Goal: Communication & Community: Answer question/provide support

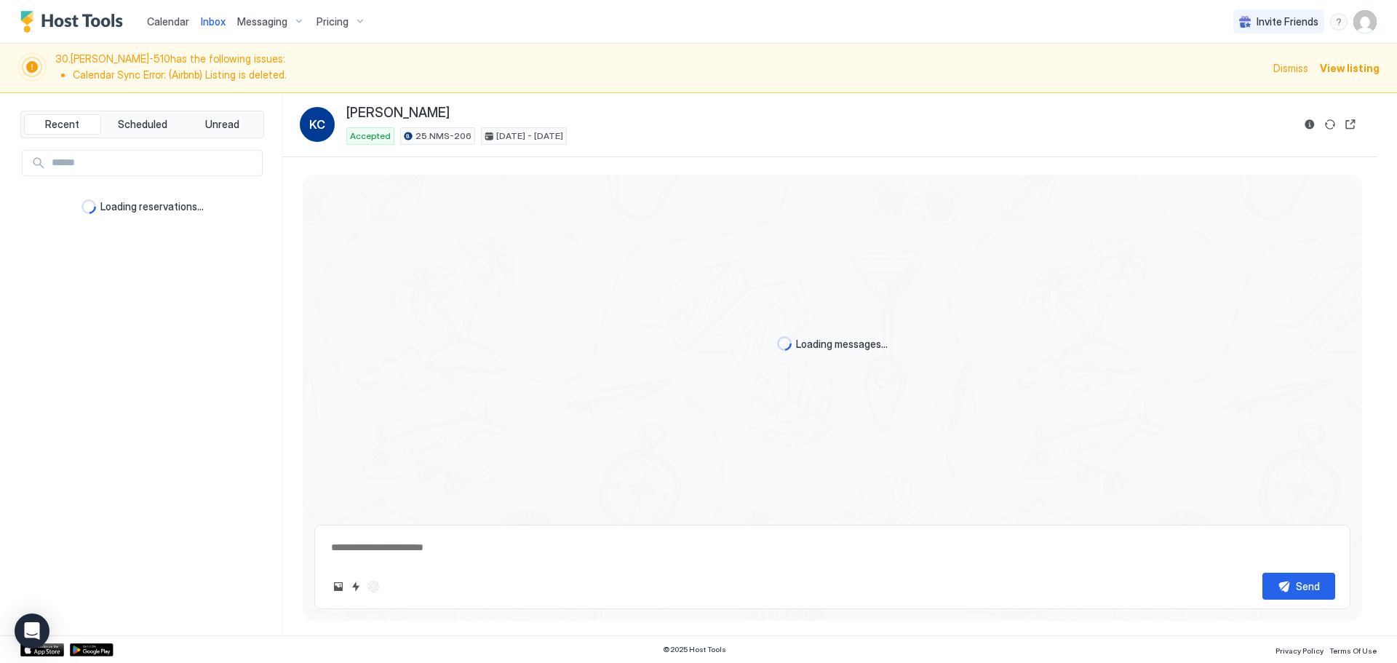
scroll to position [1199, 0]
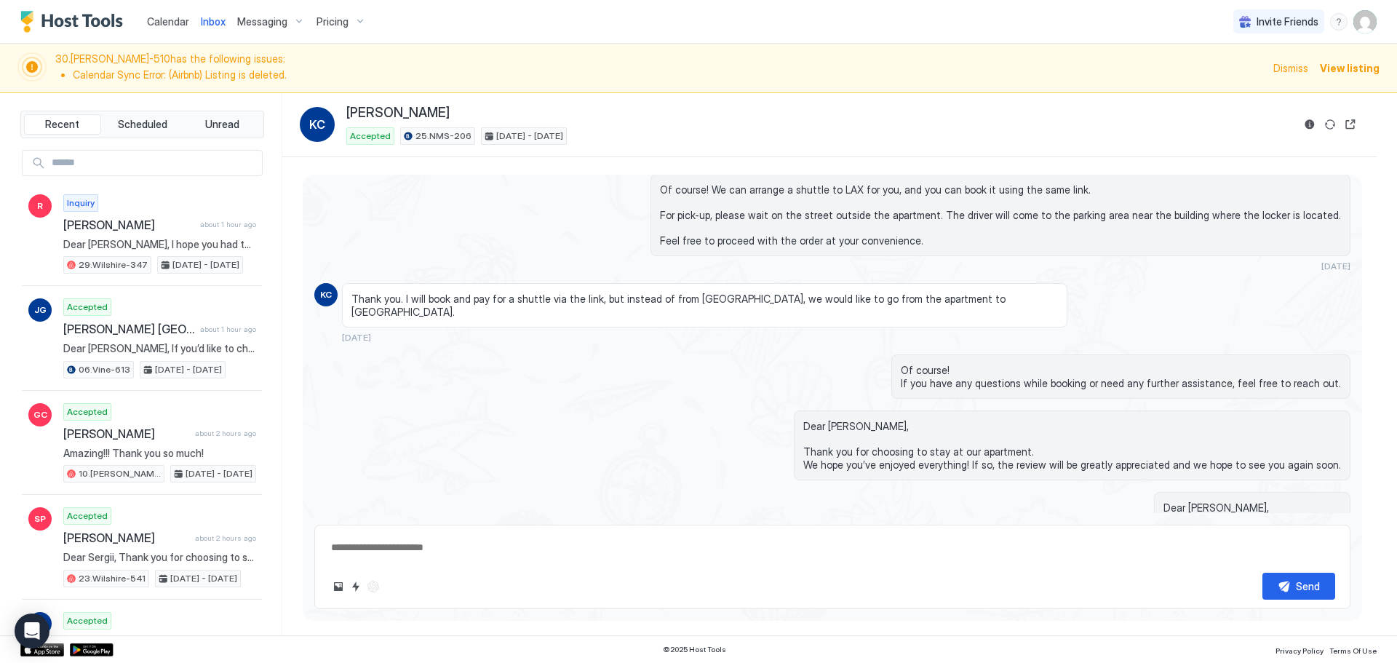
click at [763, 18] on div "Calendar Inbox Messaging Pricing Invite Friends SG" at bounding box center [698, 22] width 1397 height 44
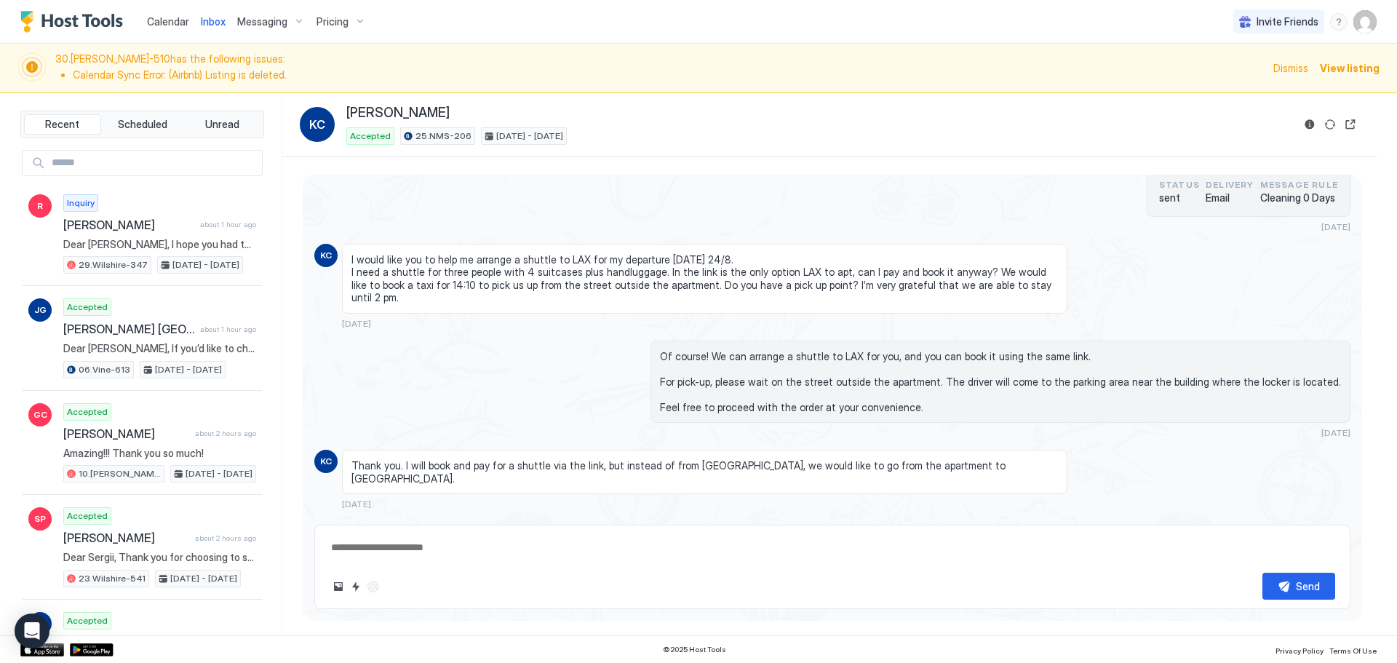
scroll to position [1366, 0]
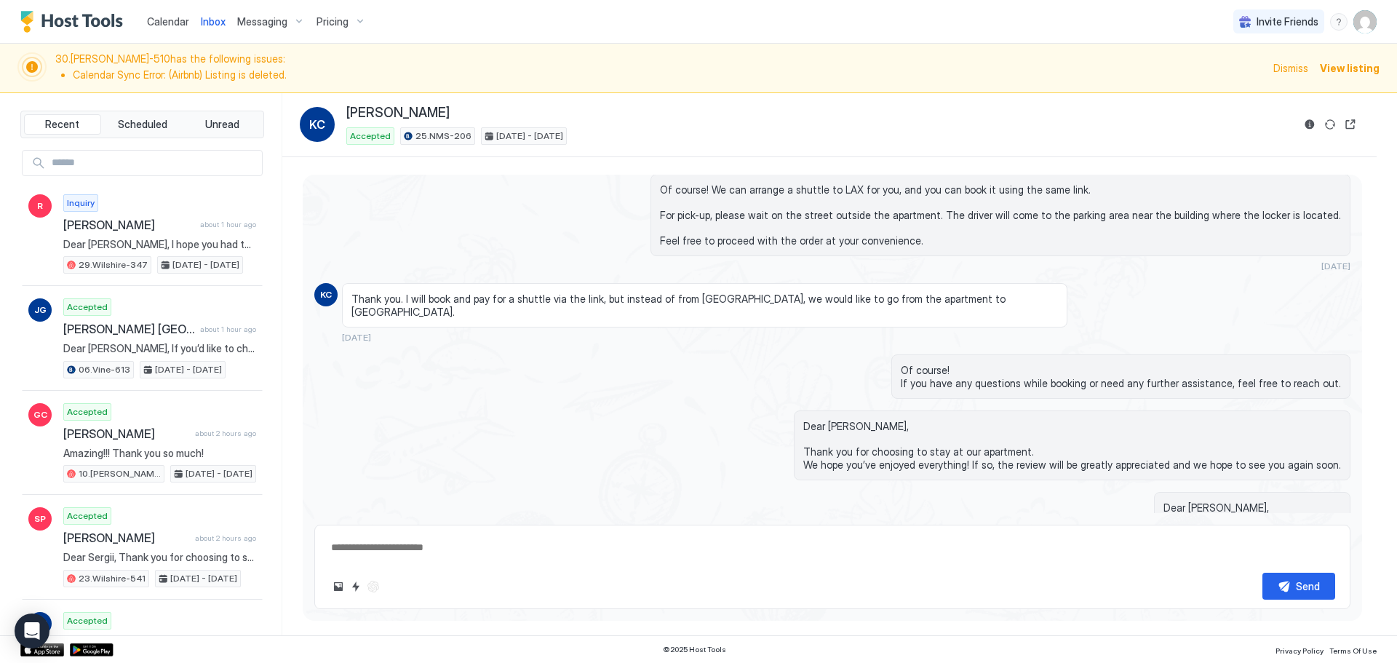
click at [146, 17] on div "Calendar" at bounding box center [168, 21] width 54 height 27
click at [588, 77] on li "Calendar Sync Error: (Airbnb) Listing is deleted." at bounding box center [669, 74] width 1192 height 13
click at [170, 22] on span "Calendar" at bounding box center [168, 21] width 42 height 12
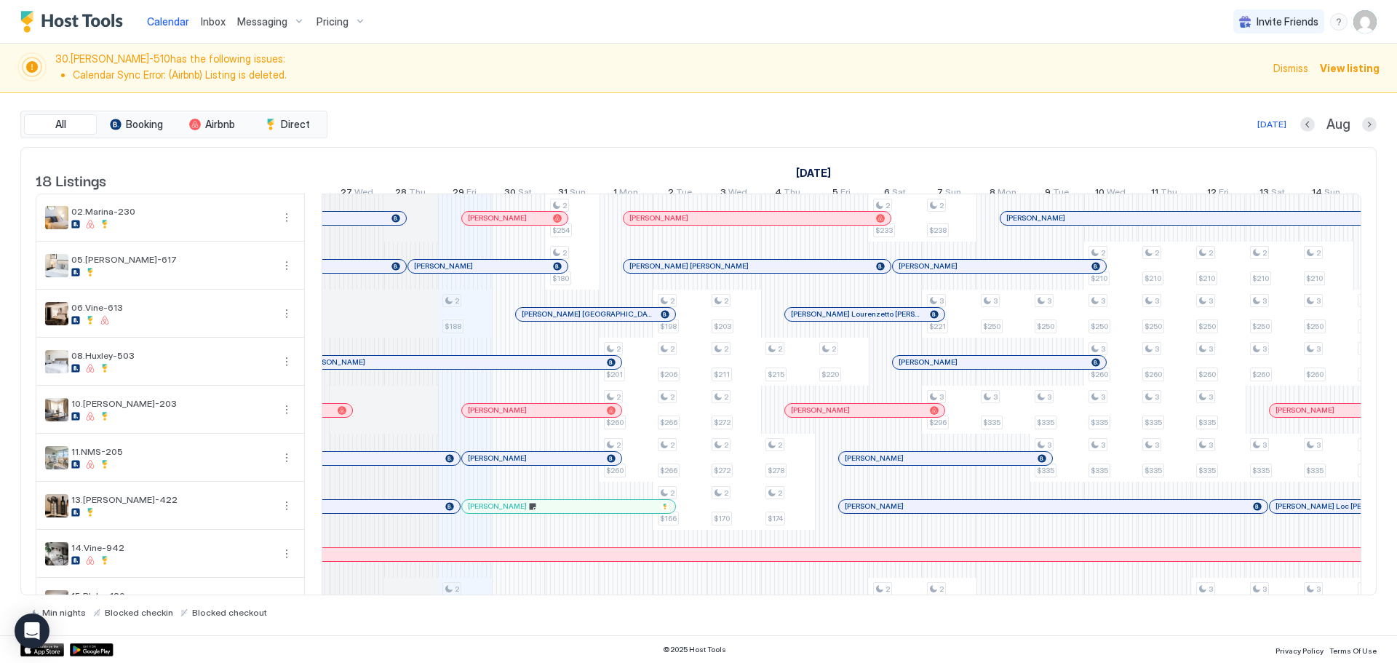
scroll to position [0, 691]
click at [493, 464] on div at bounding box center [493, 459] width 12 height 12
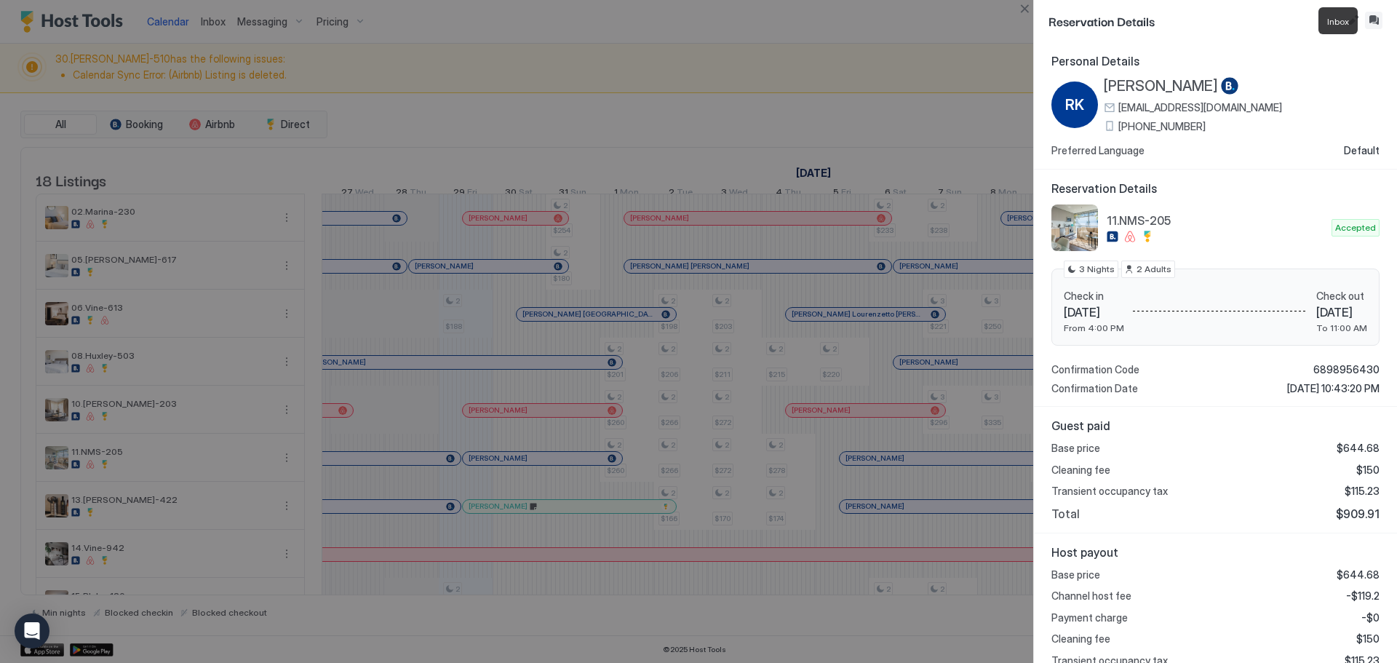
click at [1378, 18] on button "Inbox" at bounding box center [1373, 20] width 17 height 17
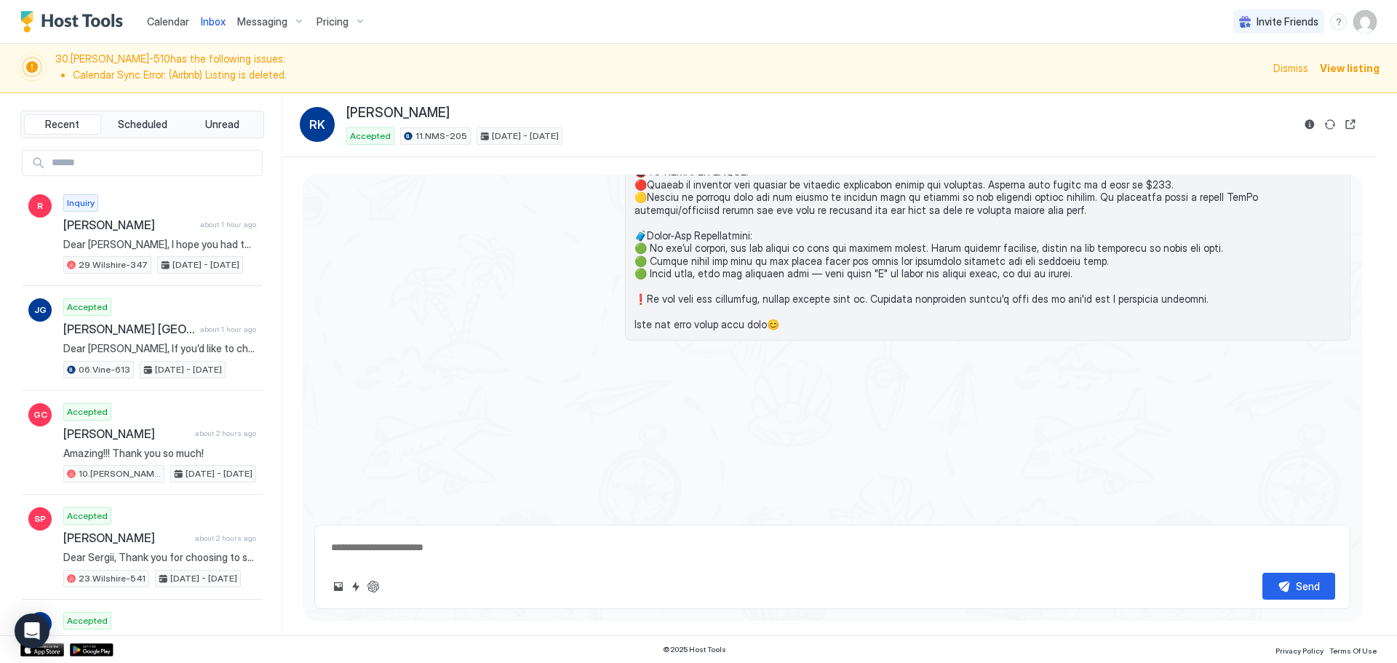
click at [825, 555] on textarea at bounding box center [833, 547] width 1006 height 27
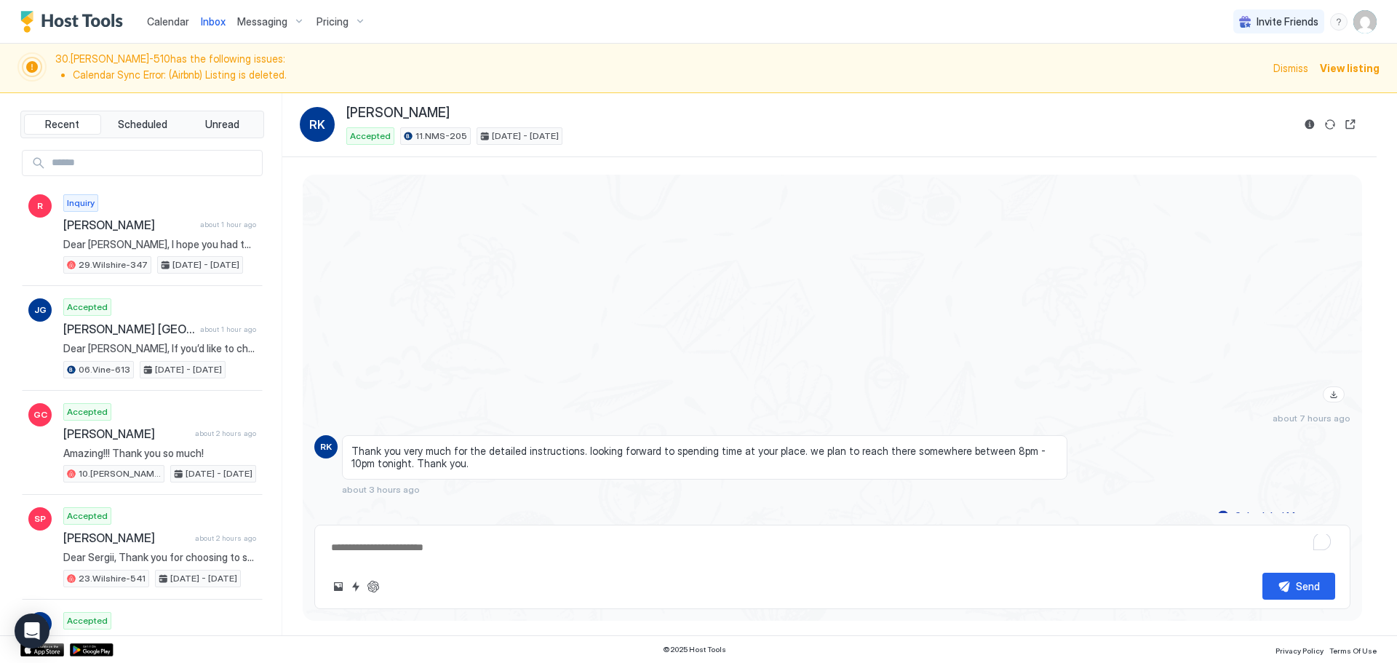
click at [793, 549] on textarea "To enrich screen reader interactions, please activate Accessibility in Grammarl…" at bounding box center [833, 547] width 1006 height 27
paste textarea "**********"
type textarea "*"
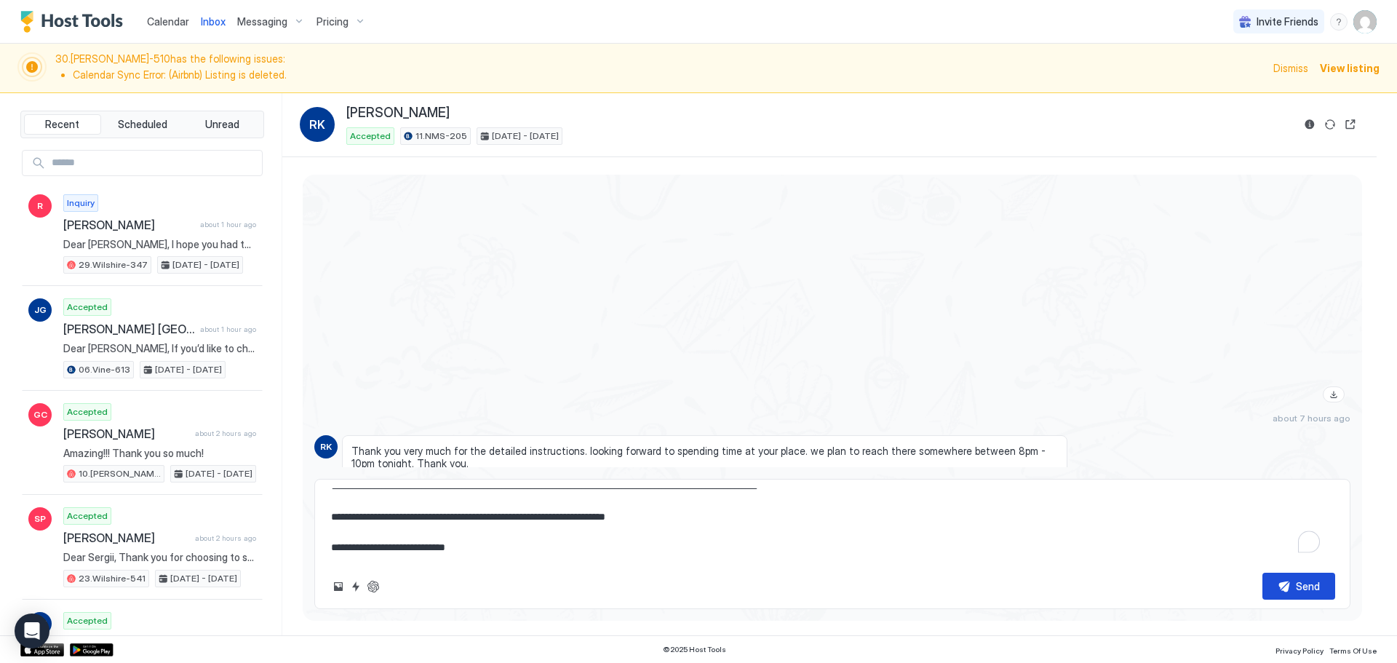
type textarea "**********"
click at [1271, 581] on button "Send" at bounding box center [1299, 586] width 73 height 27
type textarea "*"
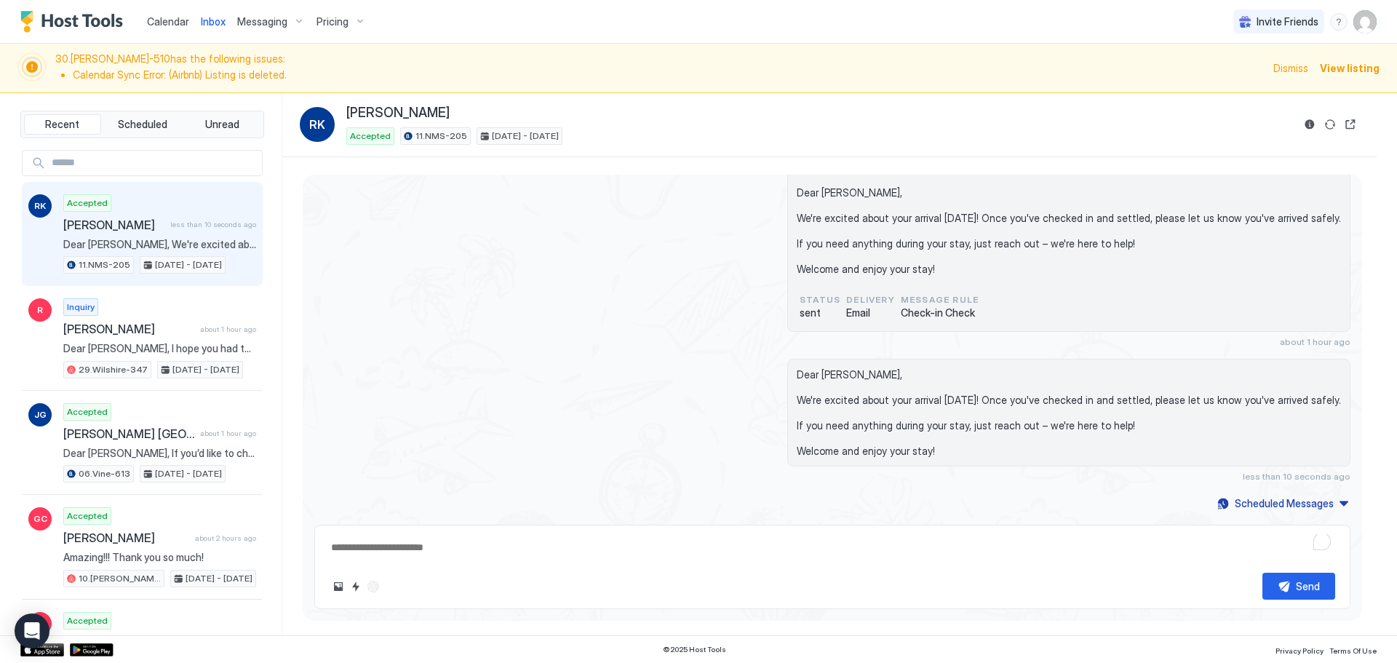
click at [175, 26] on span "Calendar" at bounding box center [168, 21] width 42 height 12
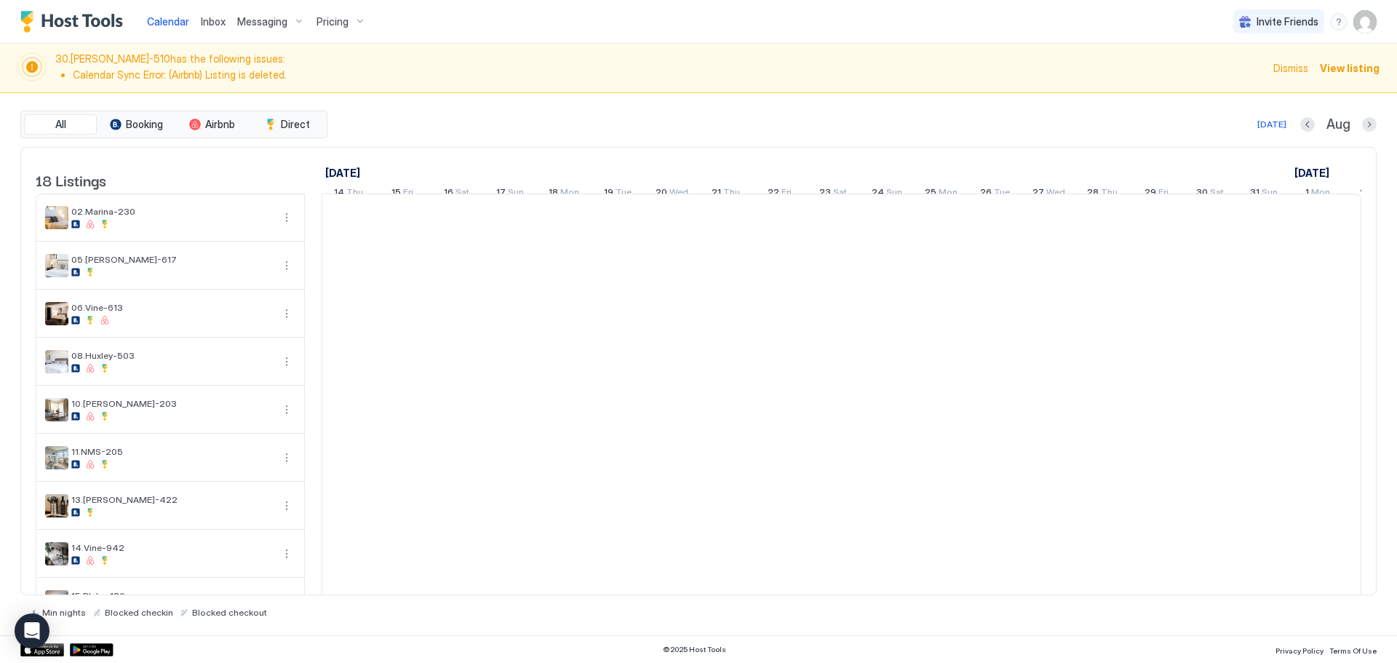
scroll to position [0, 809]
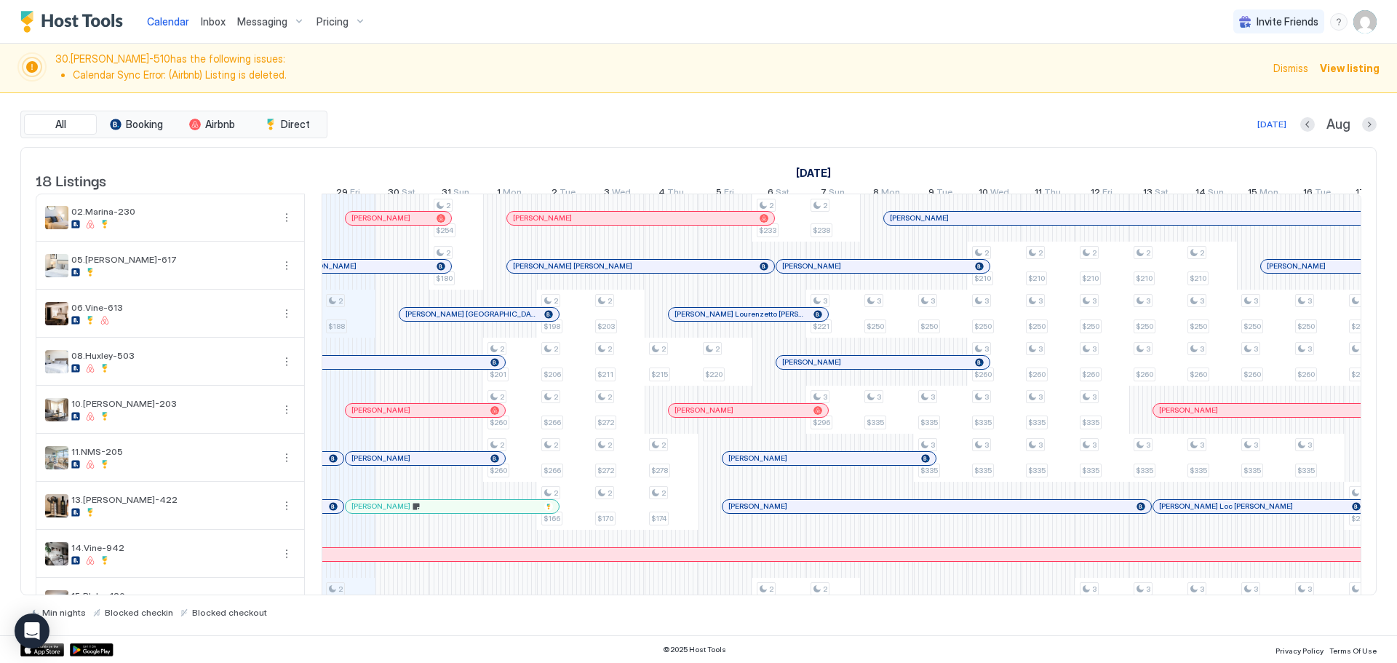
click at [428, 239] on div at bounding box center [403, 217] width 54 height 47
click at [435, 224] on div at bounding box center [435, 219] width 12 height 12
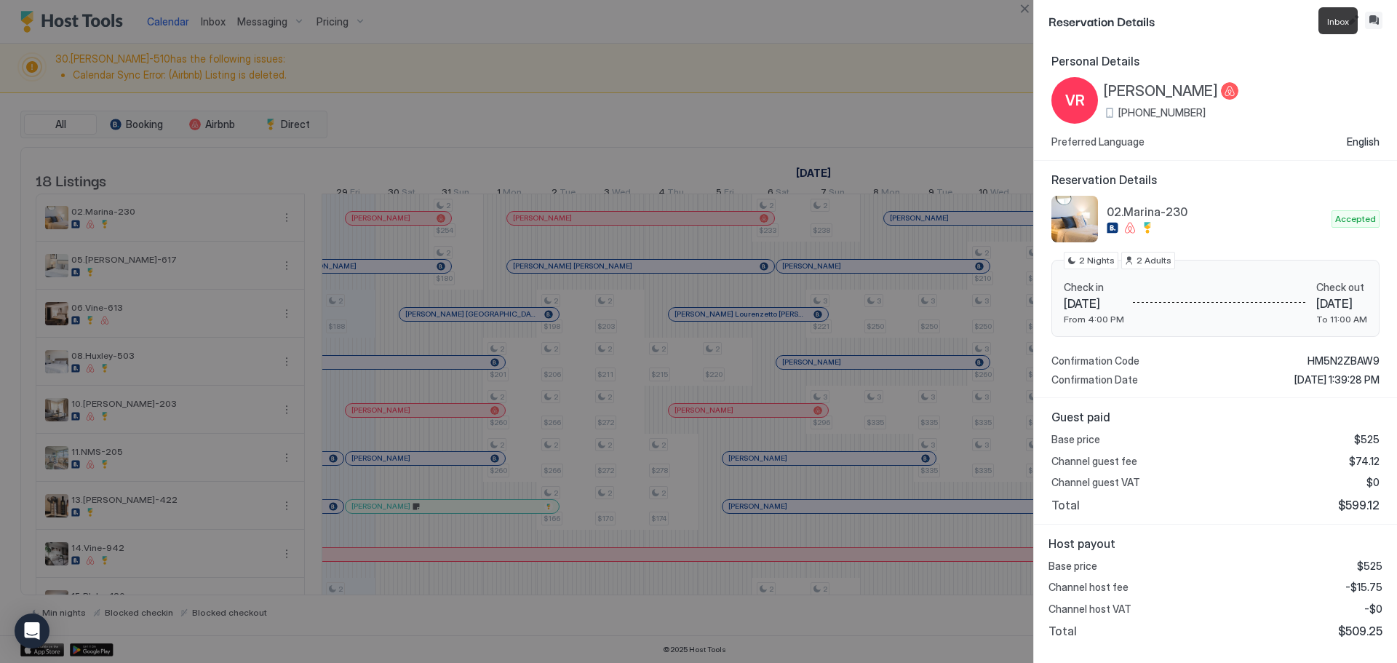
click at [1376, 22] on button "Inbox" at bounding box center [1373, 20] width 17 height 17
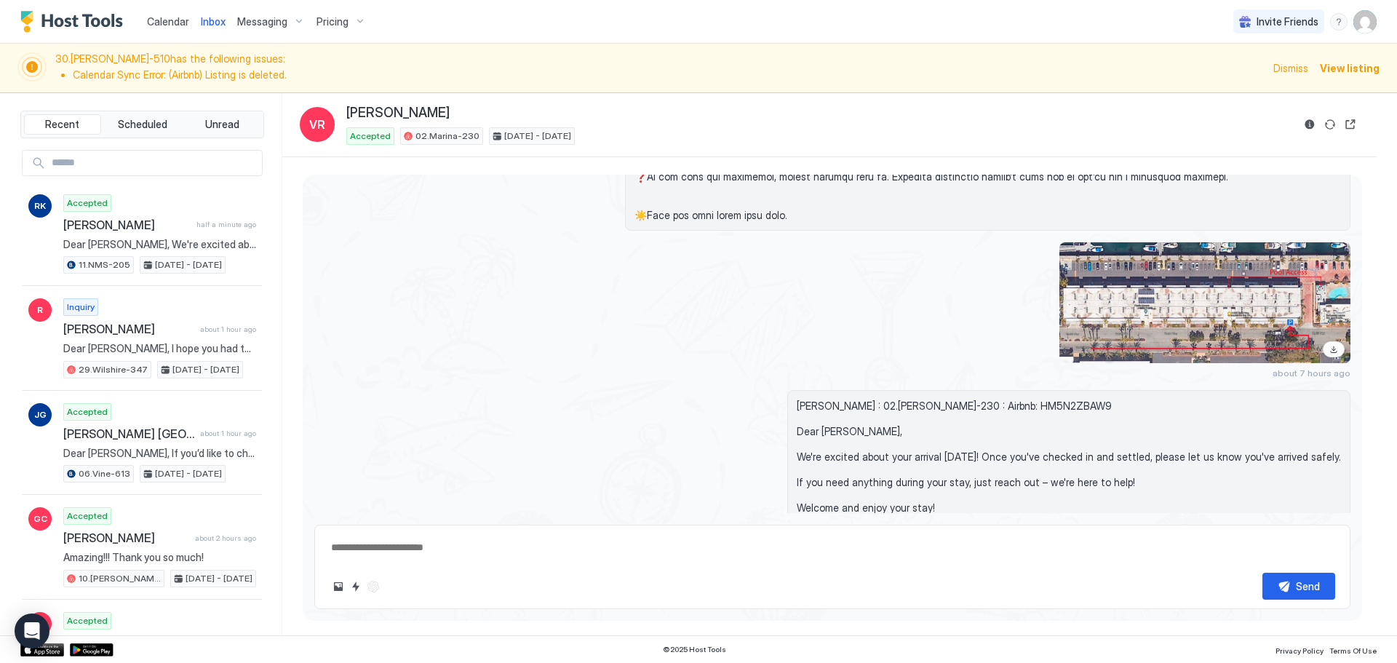
scroll to position [1873, 0]
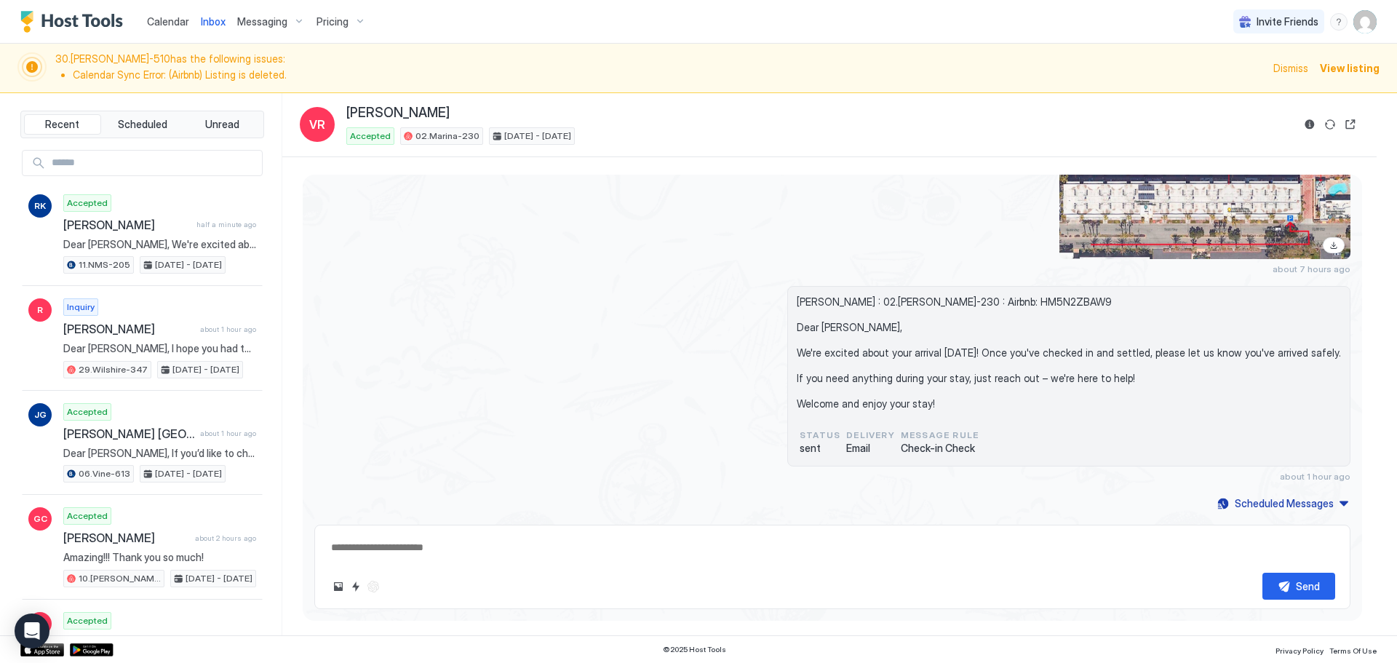
click at [619, 533] on div "Send" at bounding box center [832, 567] width 1036 height 84
paste textarea "**********"
click at [605, 544] on textarea at bounding box center [833, 547] width 1006 height 27
type textarea "*"
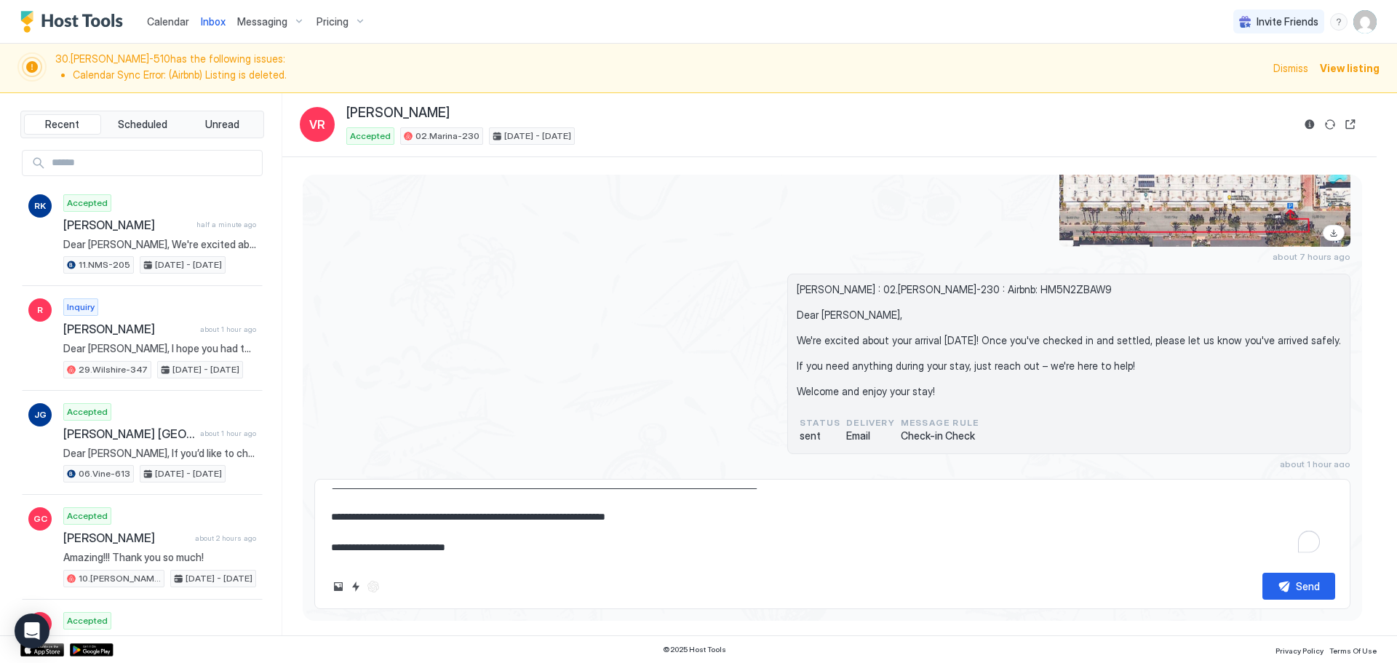
scroll to position [0, 0]
type textarea "**********"
click at [1287, 580] on button "Send" at bounding box center [1299, 586] width 73 height 27
type textarea "*"
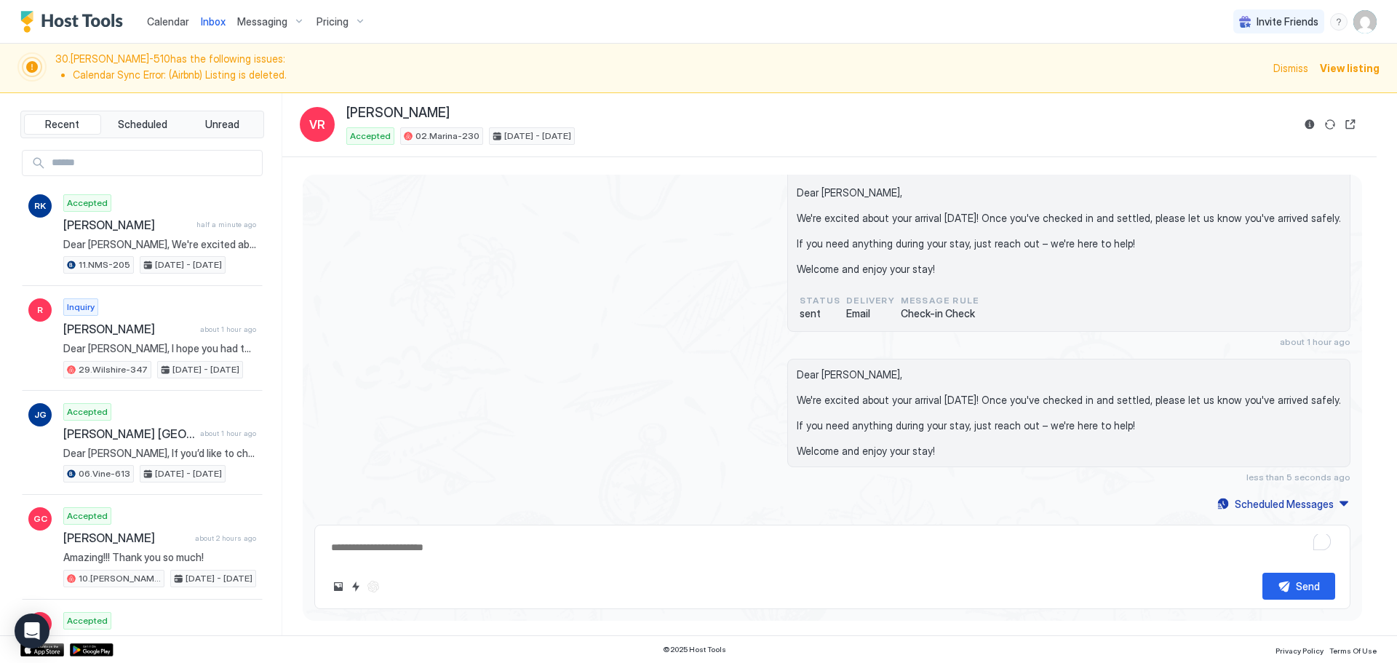
click at [181, 23] on span "Calendar" at bounding box center [168, 21] width 42 height 12
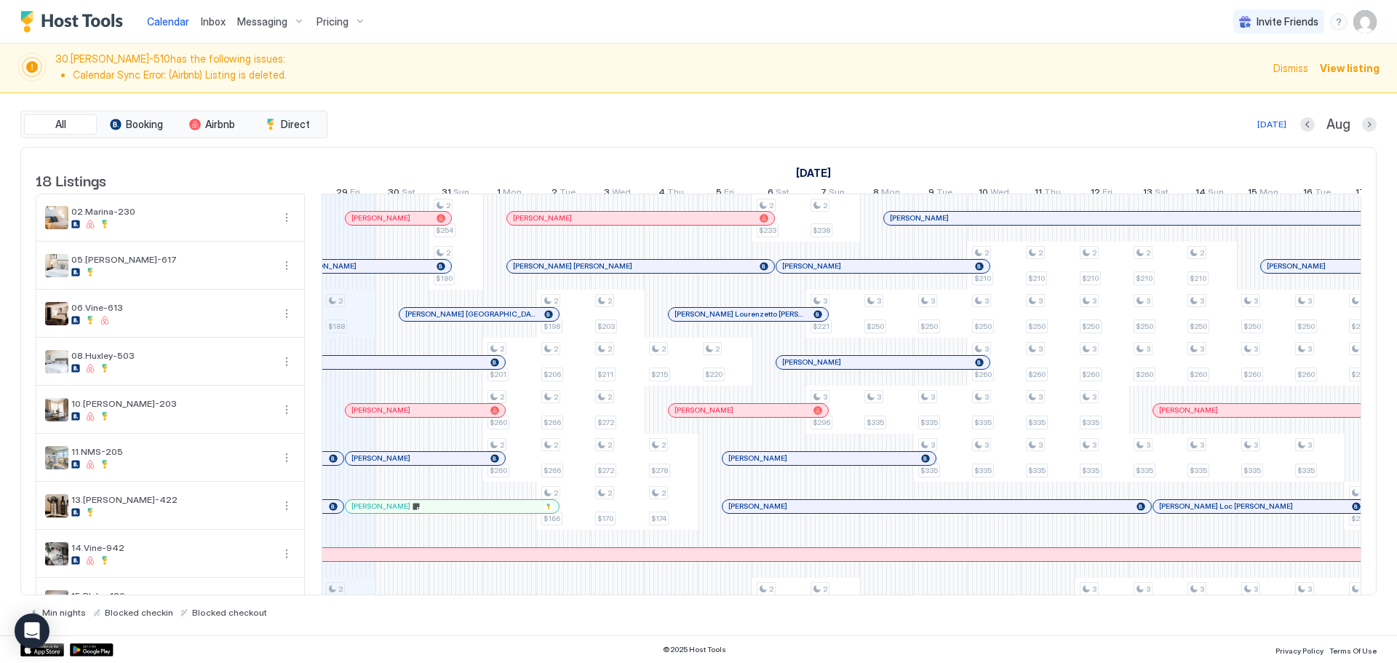
click at [400, 416] on div at bounding box center [400, 411] width 12 height 12
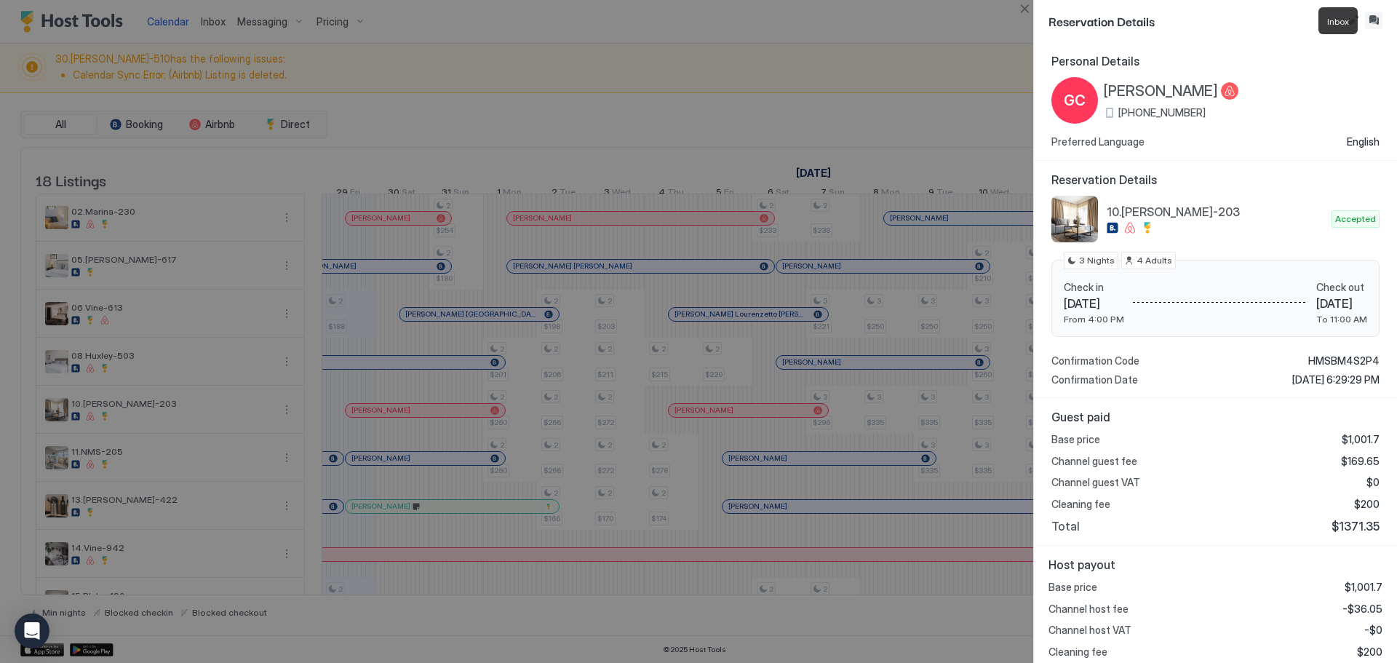
click at [1373, 23] on button "Inbox" at bounding box center [1373, 20] width 17 height 17
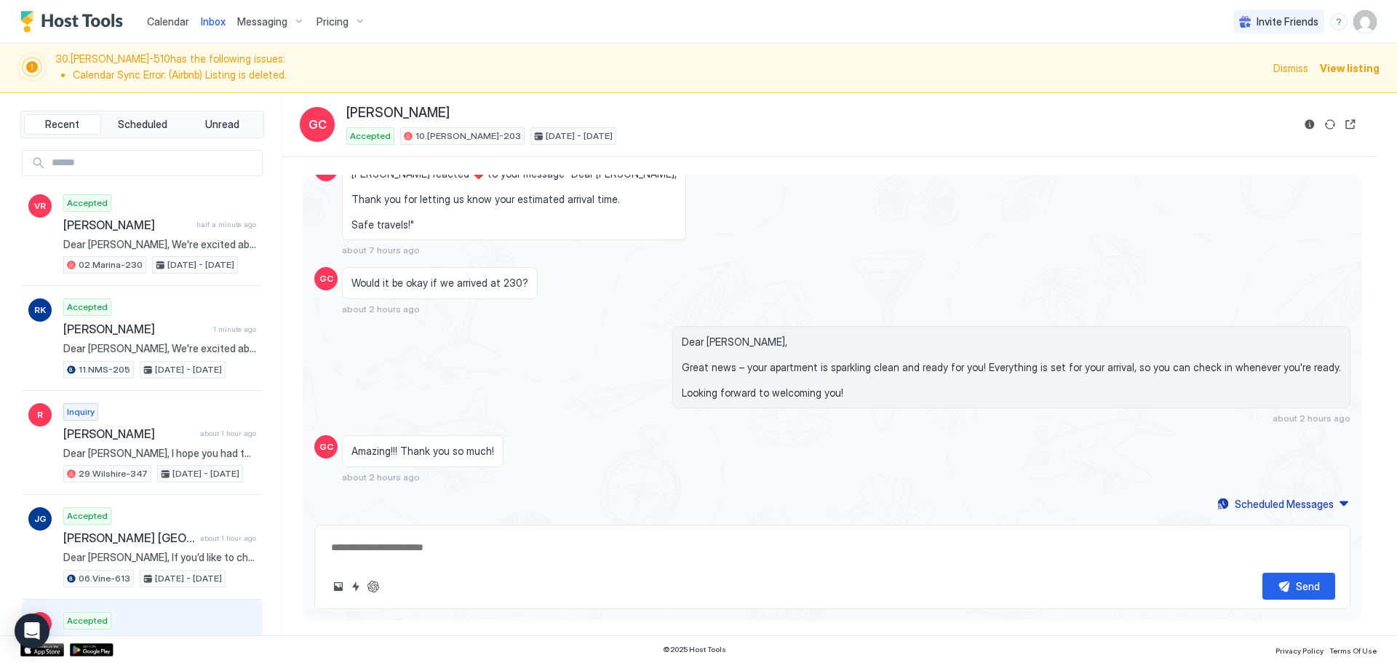
click at [643, 542] on textarea at bounding box center [833, 547] width 1006 height 27
paste textarea "**********"
type textarea "*"
type textarea "**********"
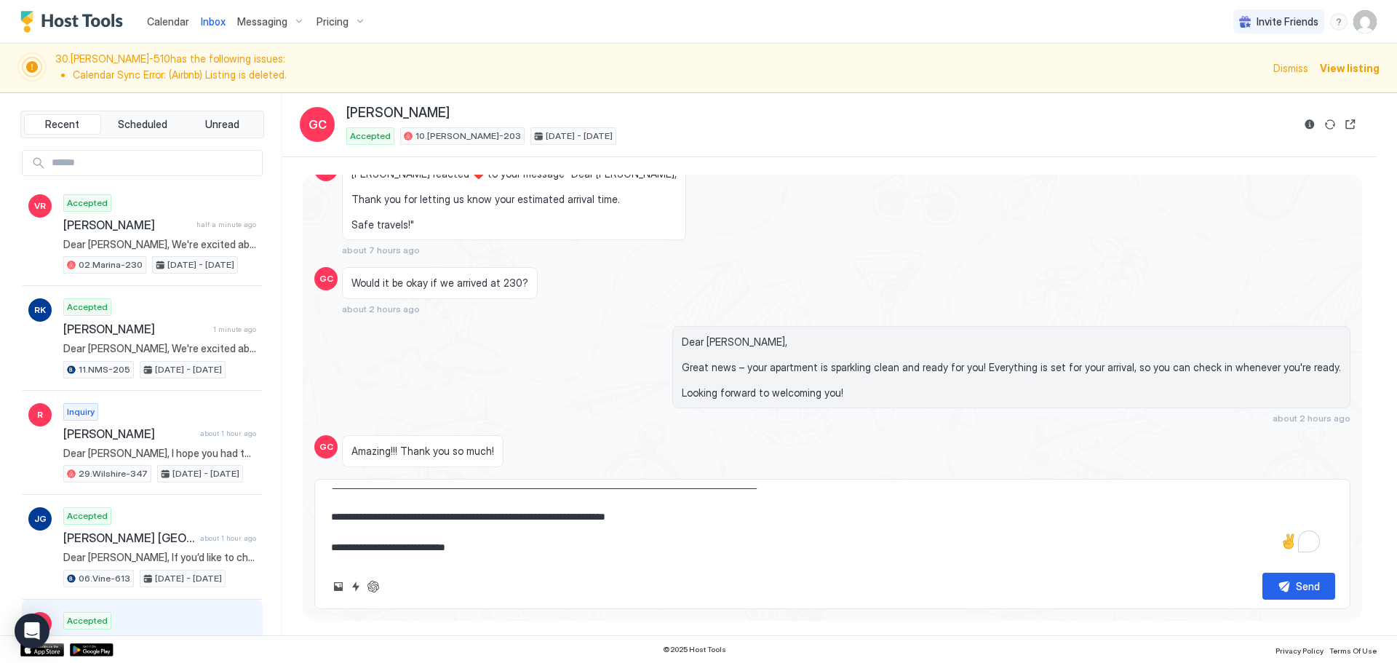
type textarea "*"
type textarea "**********"
type textarea "*"
type textarea "**********"
type textarea "*"
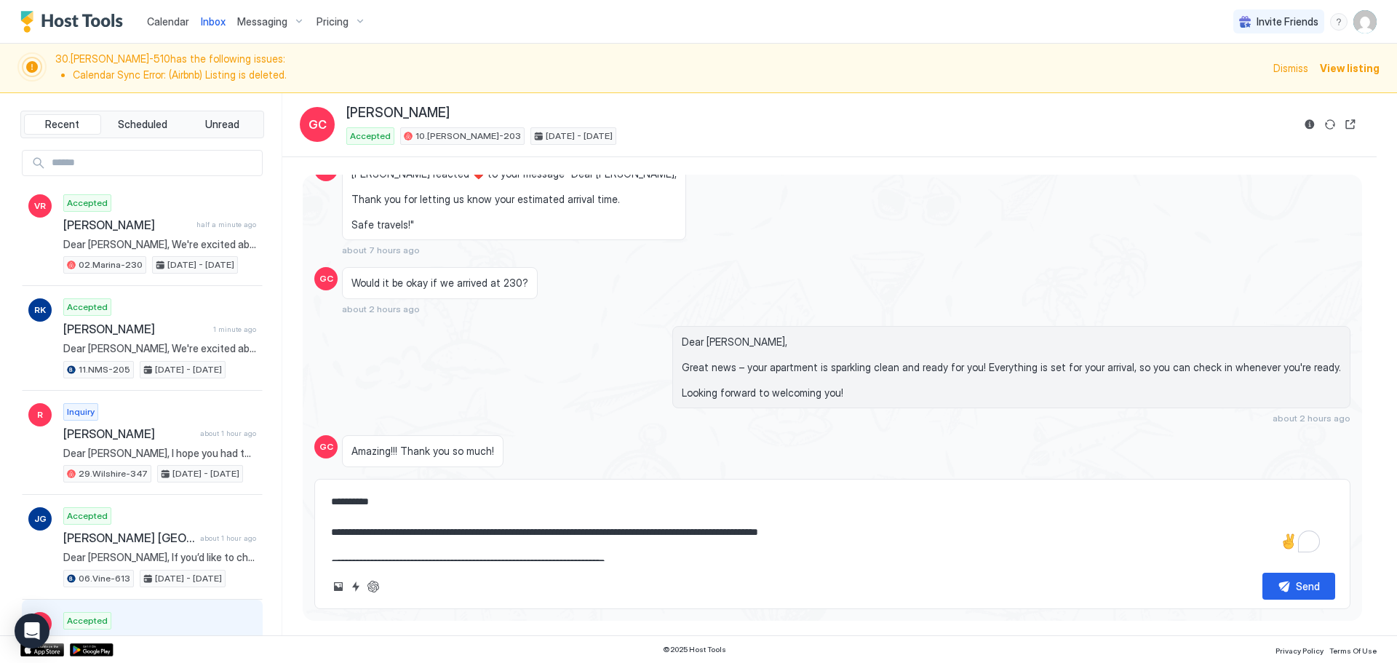
type textarea "**********"
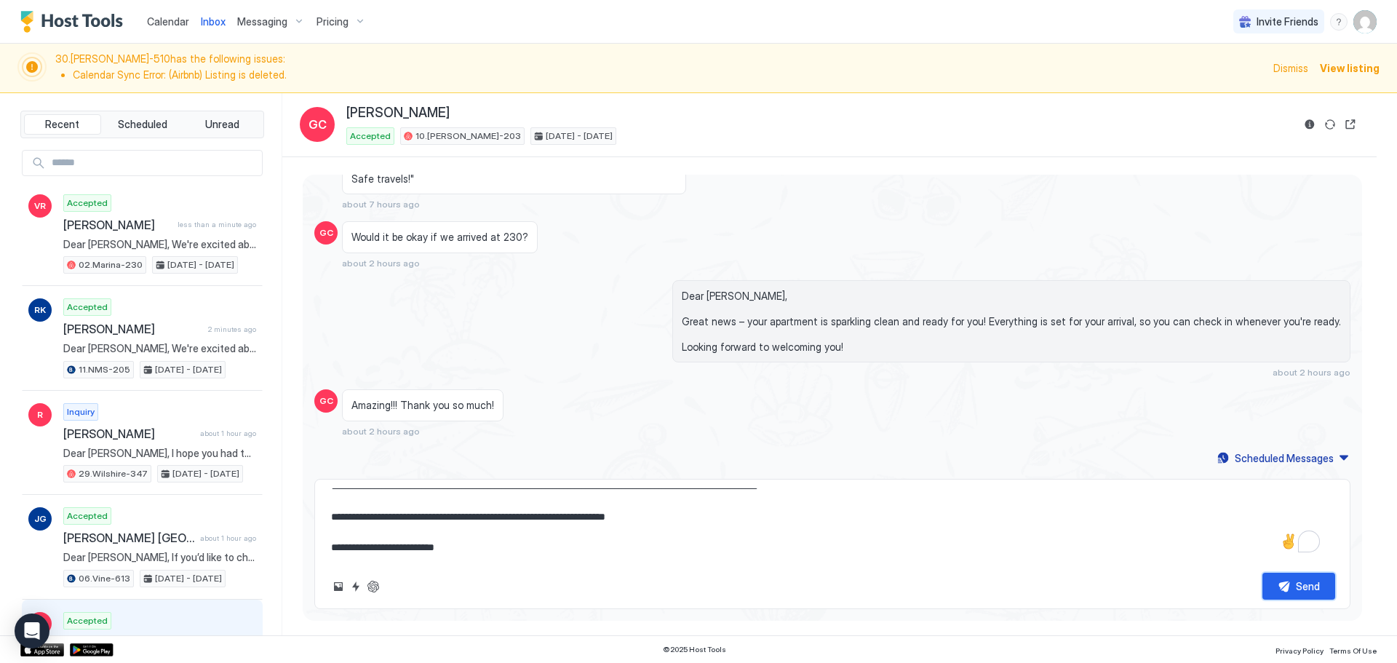
click at [1280, 584] on button "Send" at bounding box center [1299, 586] width 73 height 27
type textarea "*"
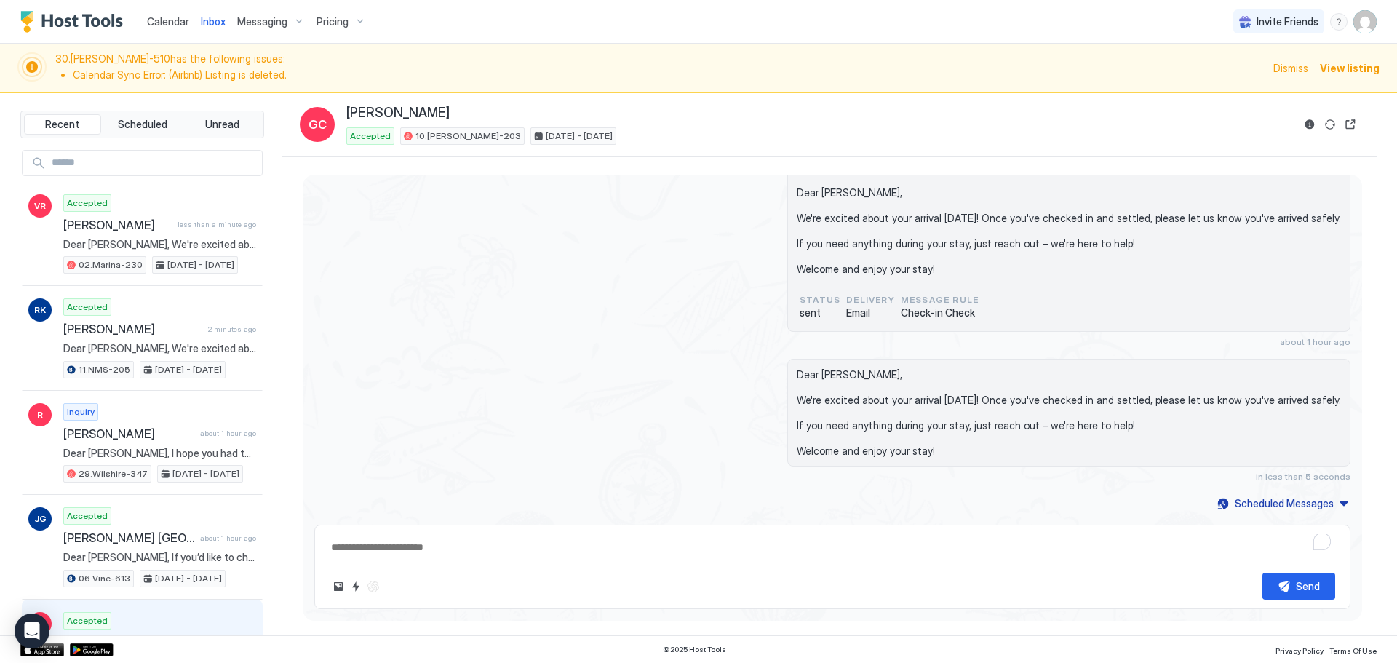
click at [180, 22] on span "Calendar" at bounding box center [168, 21] width 42 height 12
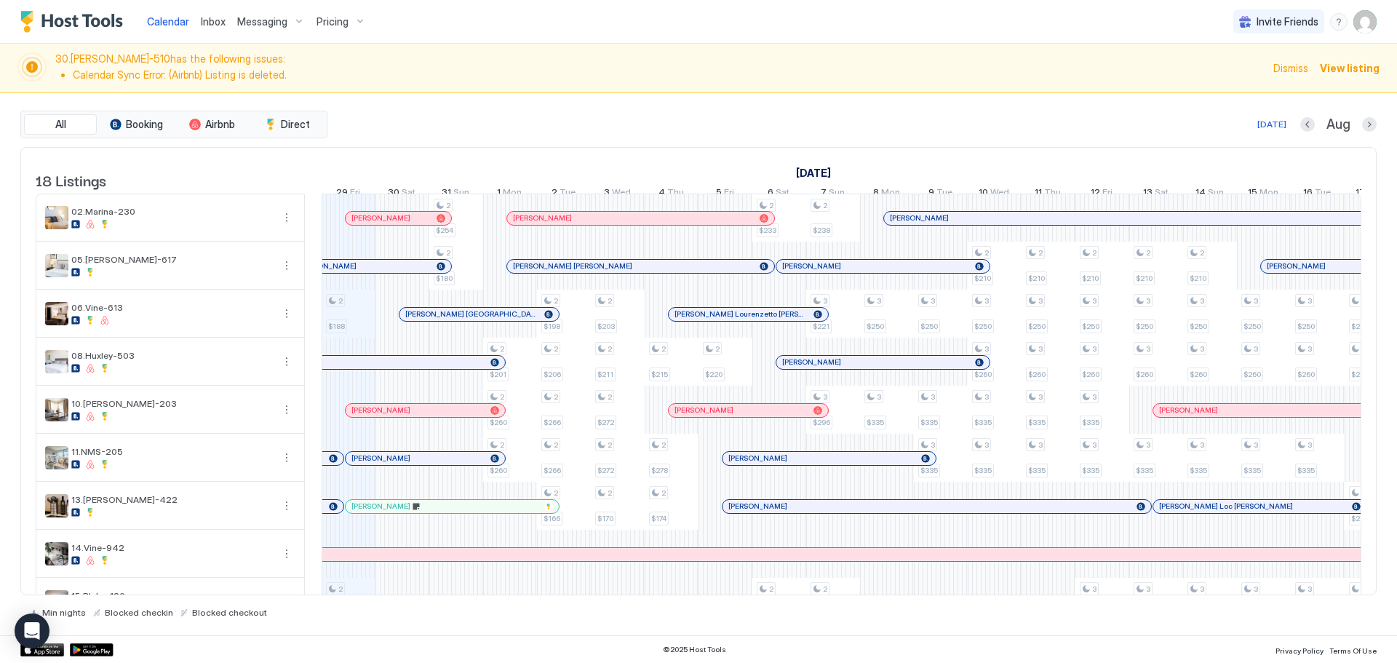
click at [215, 17] on span "Inbox" at bounding box center [213, 21] width 25 height 12
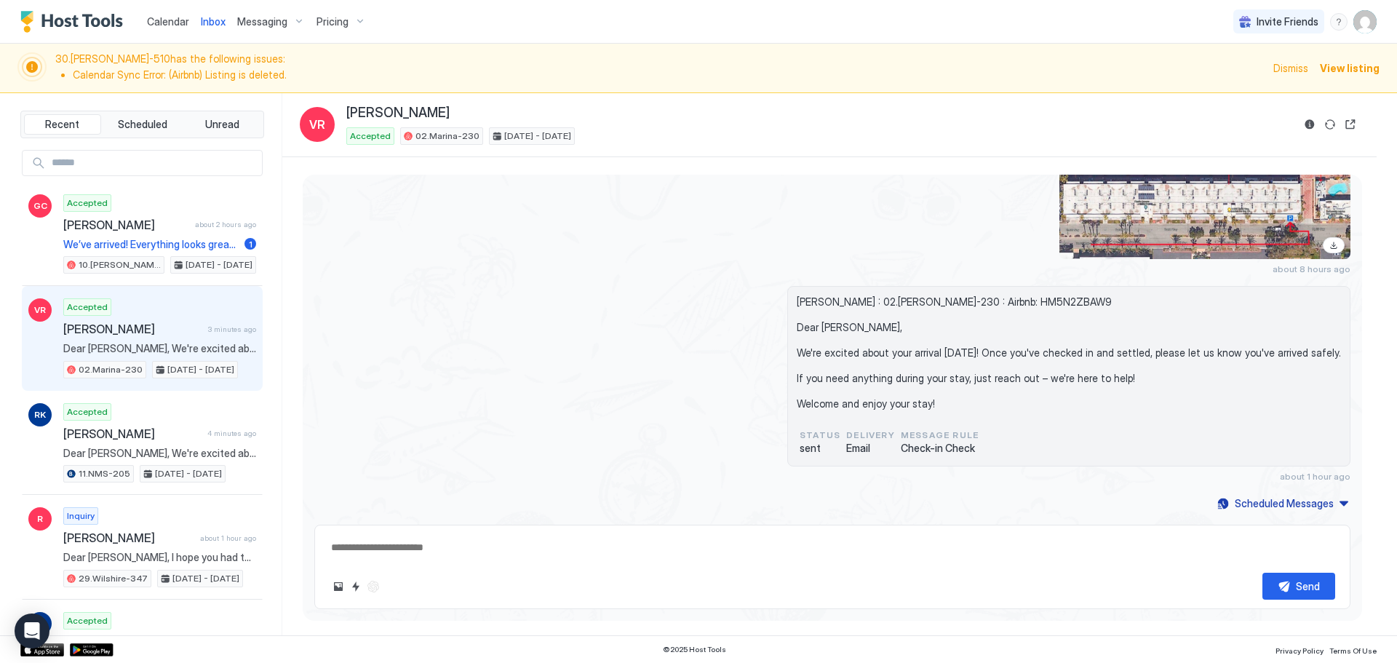
type textarea "*"
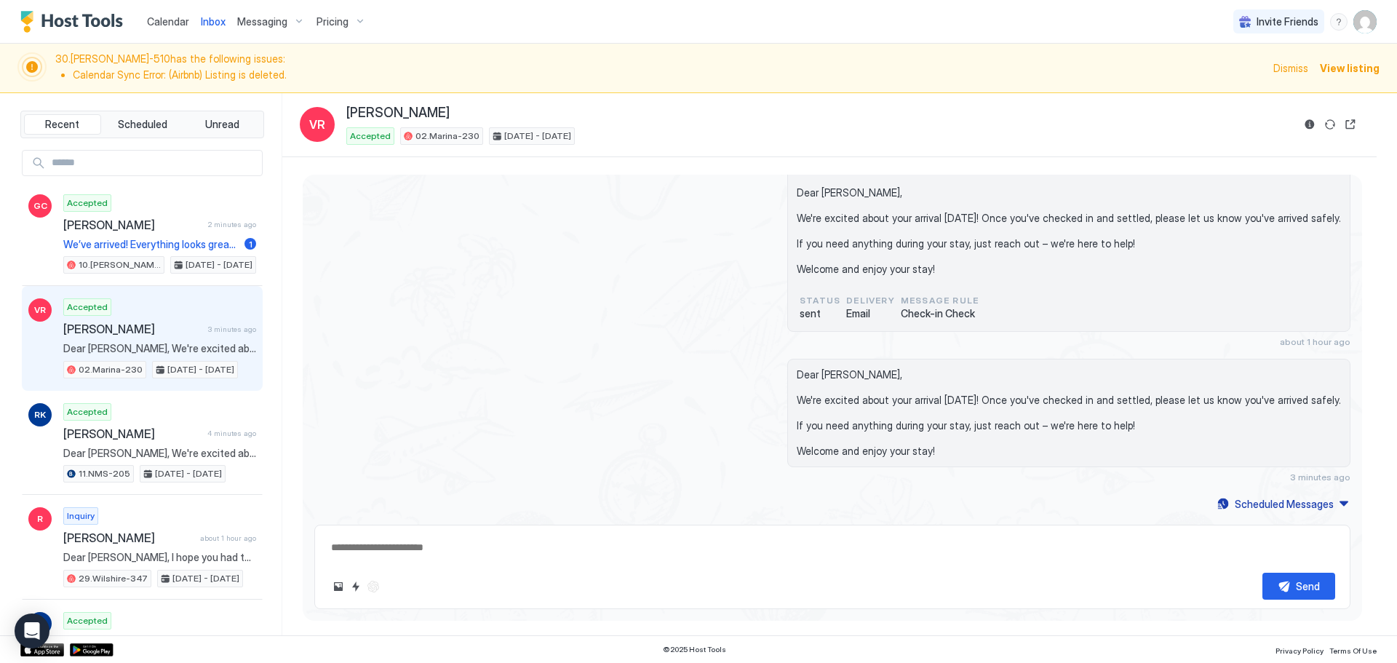
click at [1370, 28] on img "User profile" at bounding box center [1365, 21] width 23 height 23
click at [1277, 73] on div "Settings" at bounding box center [1283, 81] width 185 height 25
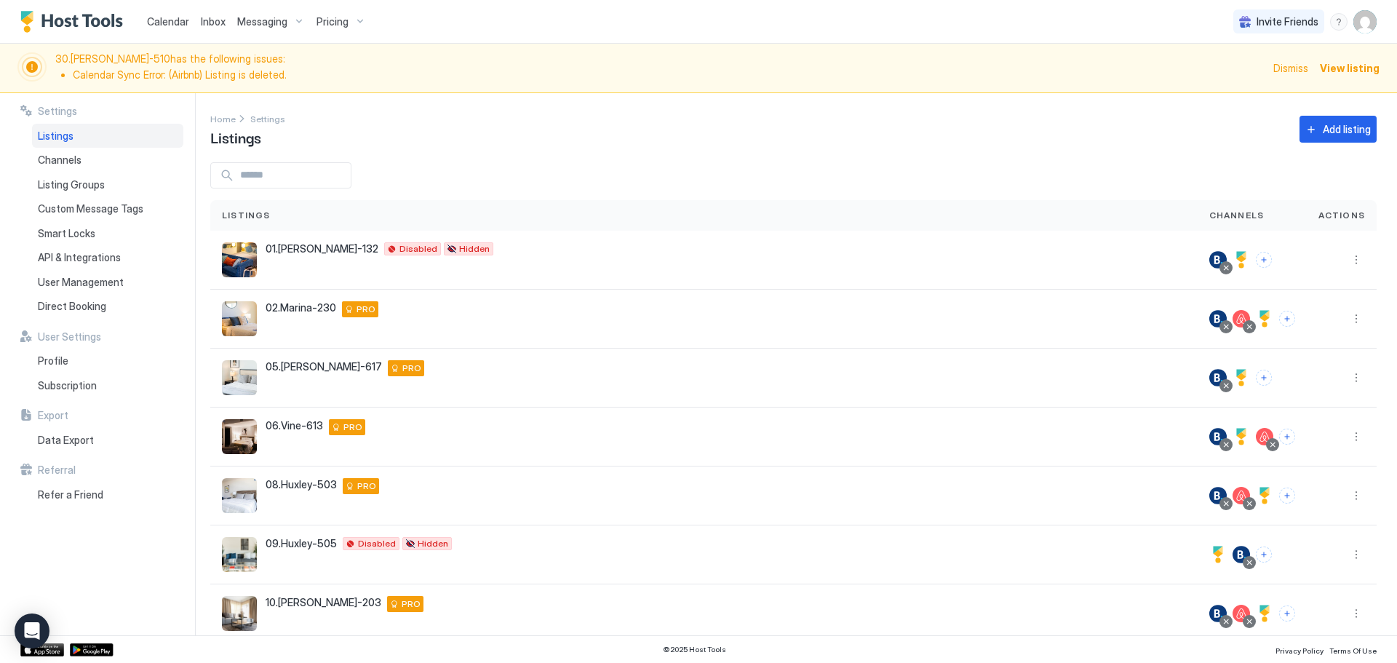
click at [164, 22] on span "Calendar" at bounding box center [168, 21] width 42 height 12
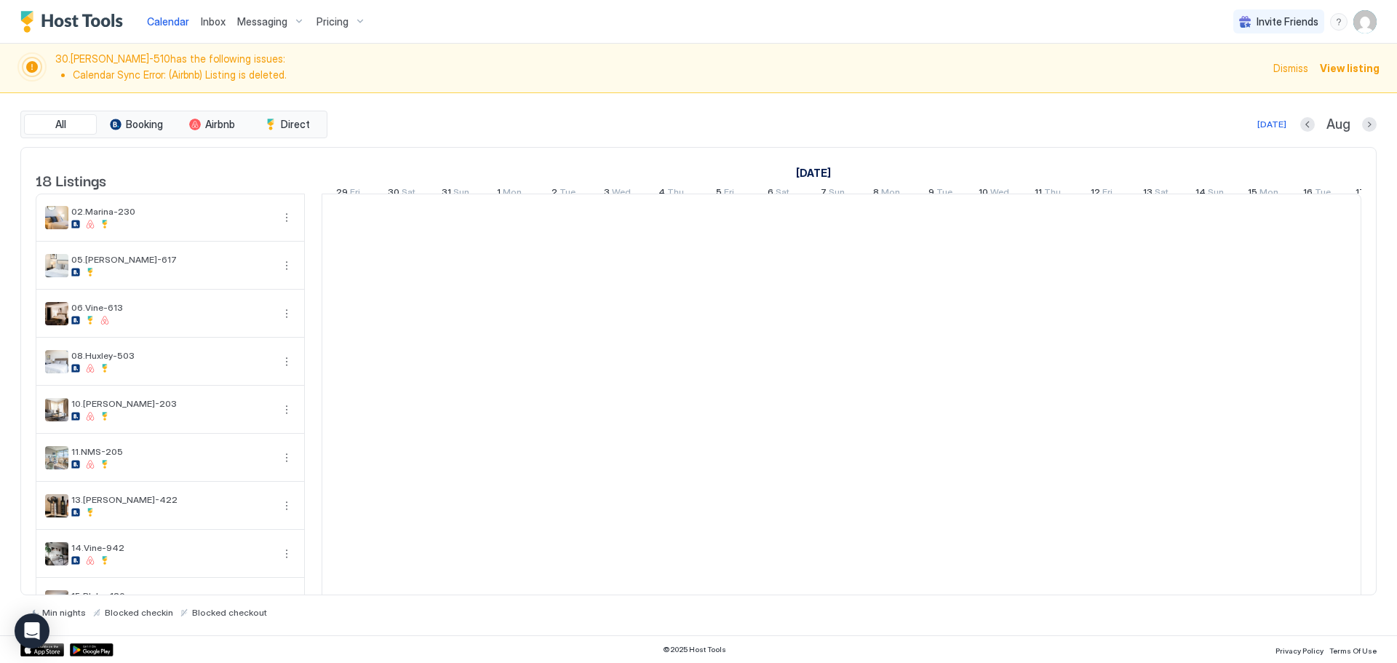
scroll to position [0, 809]
click at [164, 22] on span "Calendar" at bounding box center [168, 21] width 42 height 12
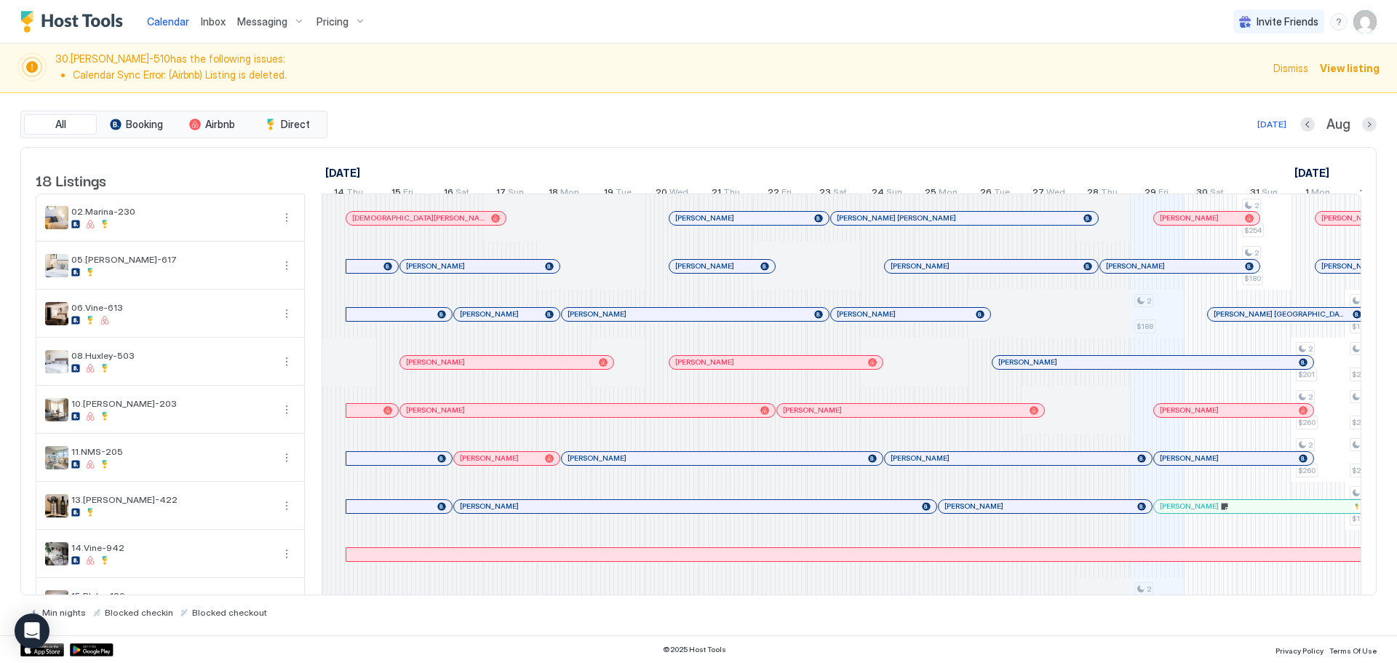
scroll to position [0, 809]
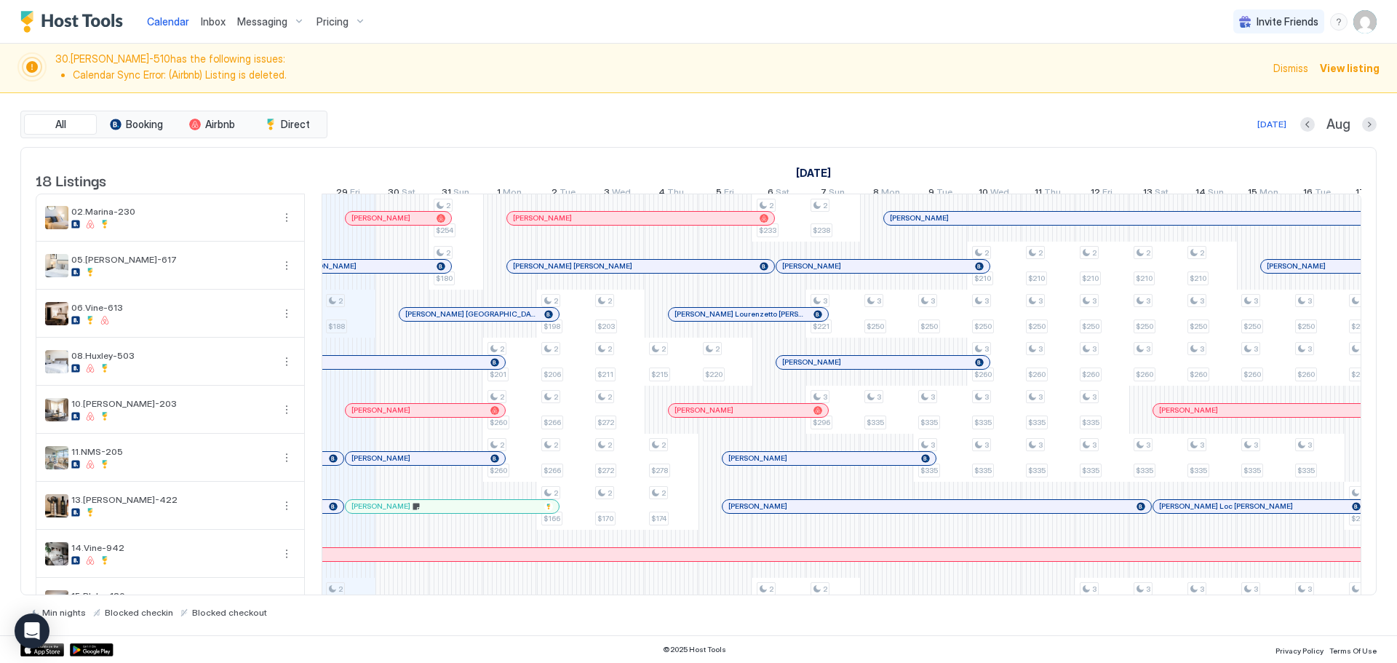
click at [356, 112] on div "All Booking Airbnb Direct Today Aug" at bounding box center [698, 125] width 1357 height 28
click at [422, 223] on div "[PERSON_NAME]" at bounding box center [391, 217] width 79 height 9
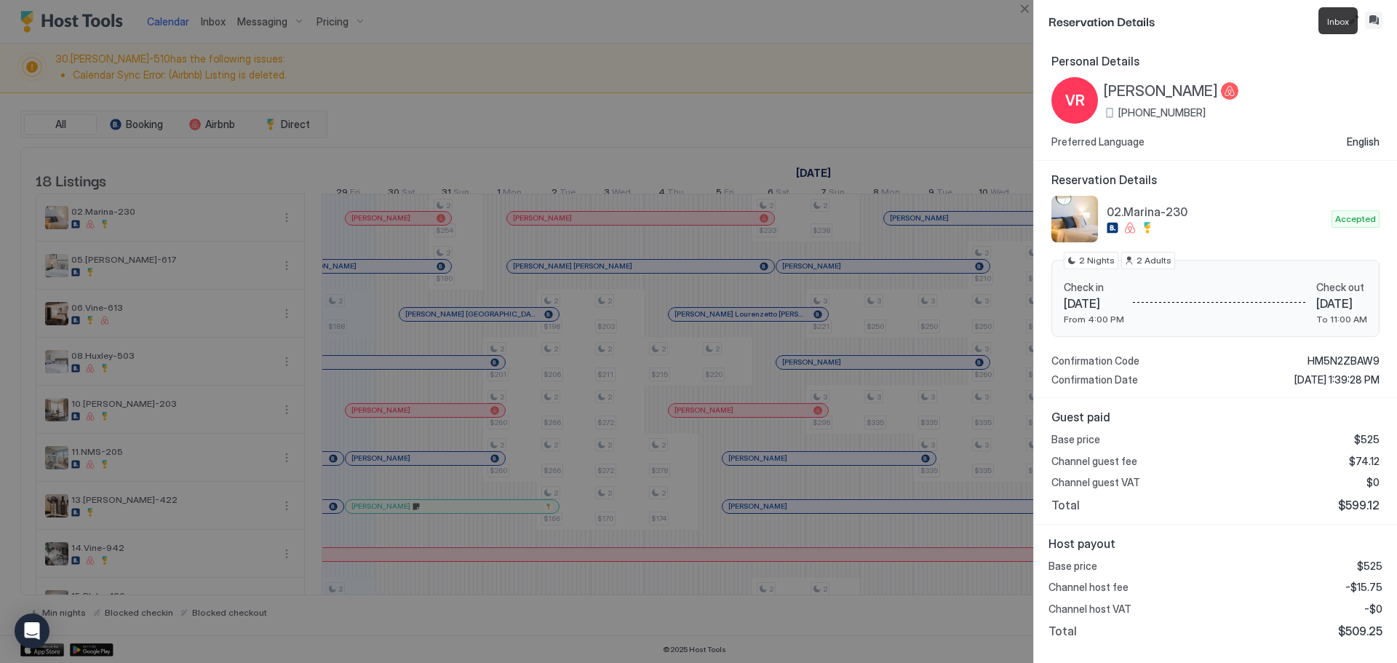
click at [1372, 23] on button "Inbox" at bounding box center [1373, 20] width 17 height 17
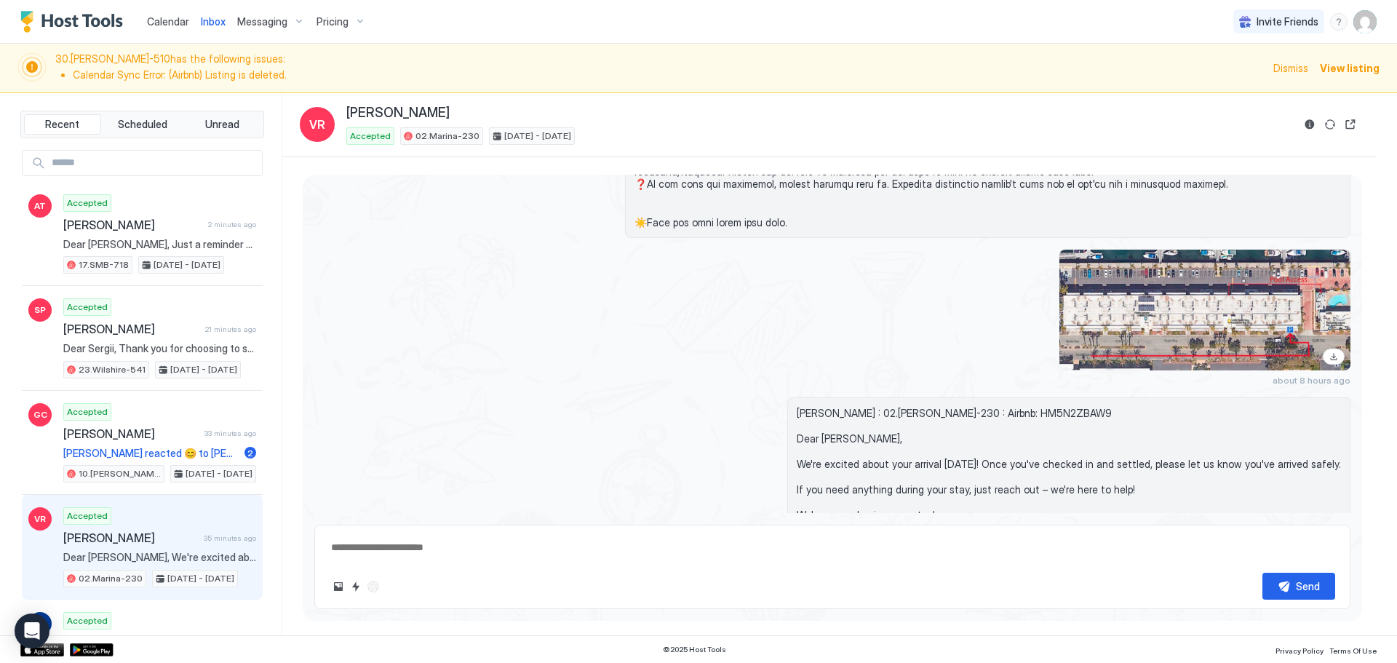
scroll to position [2034, 0]
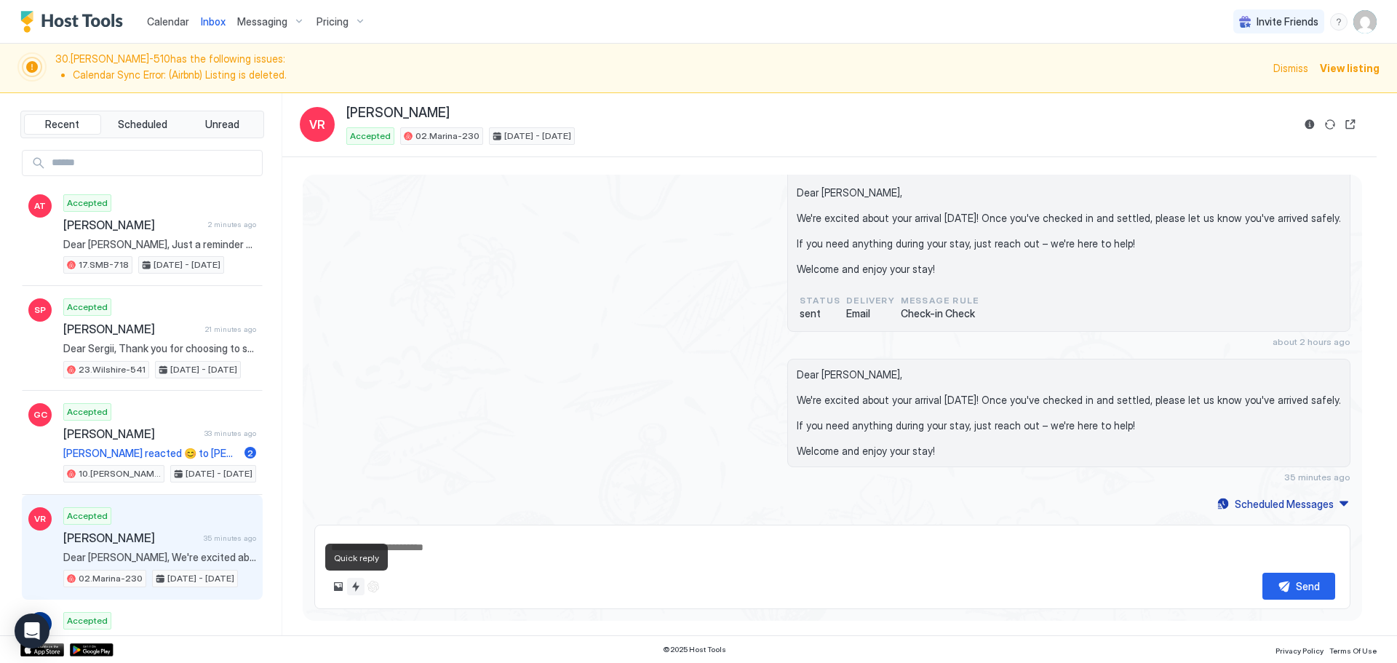
click at [354, 586] on button "Quick reply" at bounding box center [355, 586] width 17 height 17
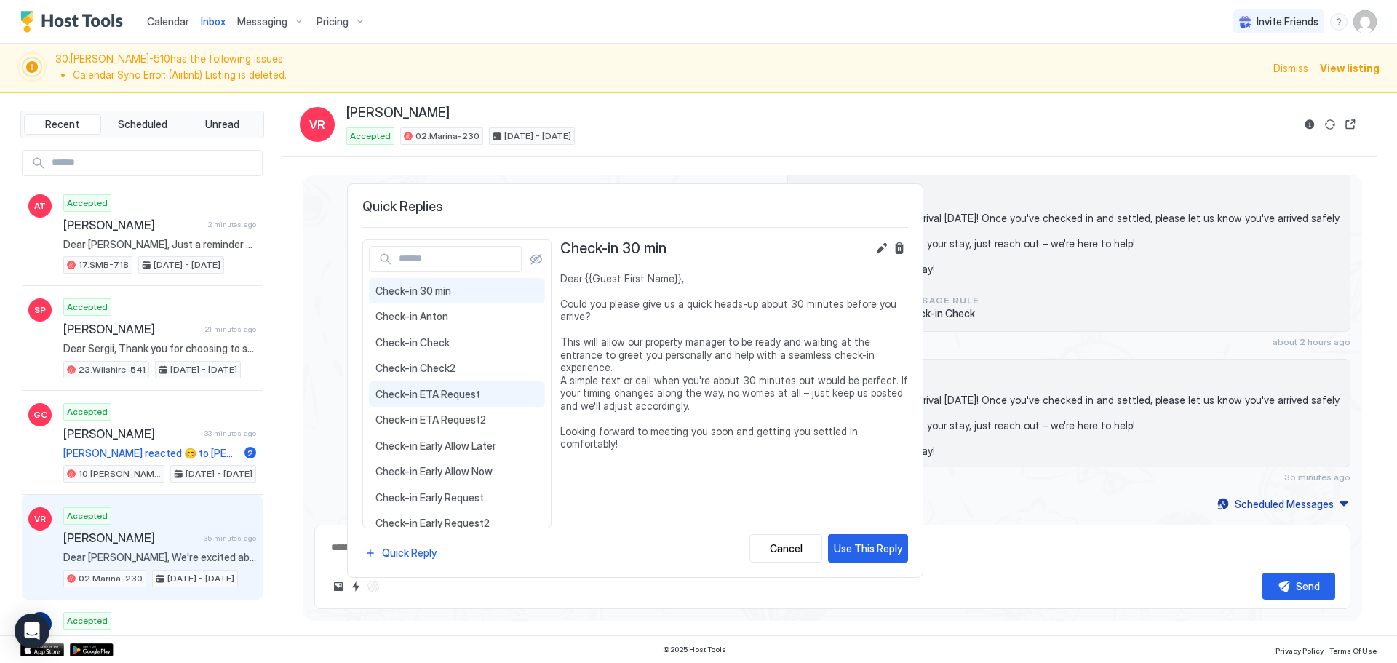
click at [491, 389] on span "Check-in ETA Request" at bounding box center [457, 394] width 163 height 13
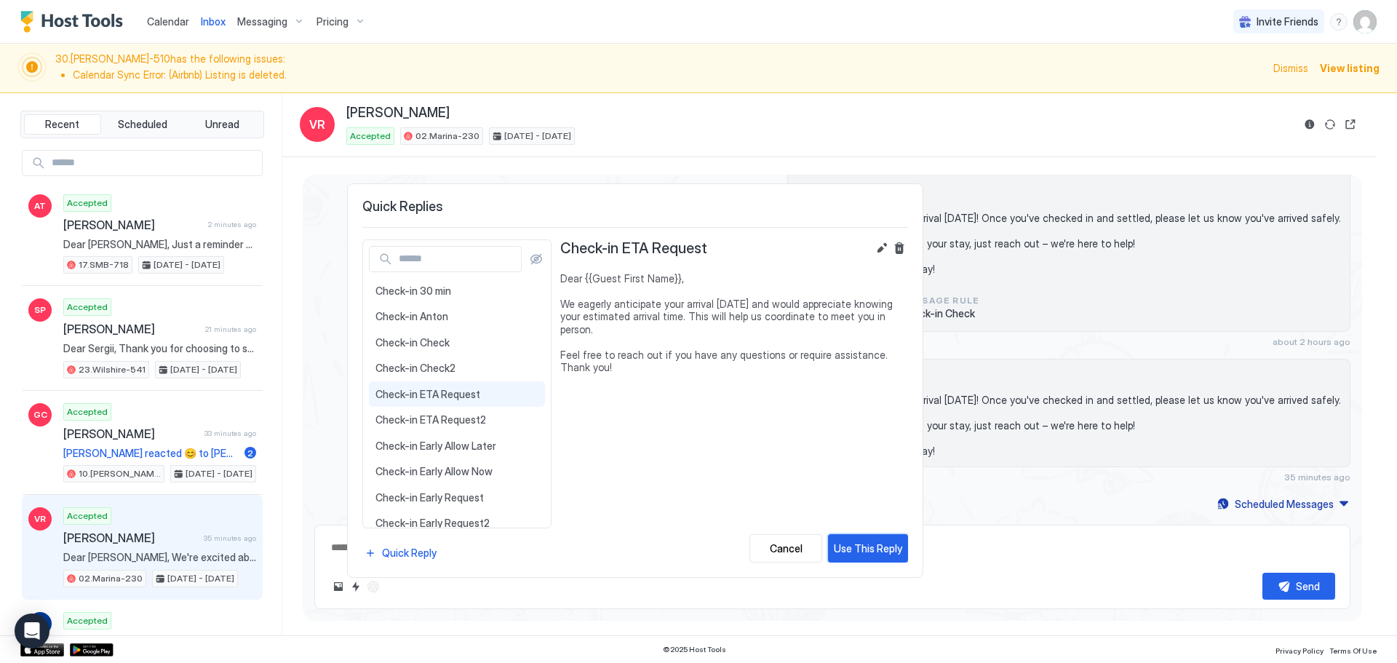
click at [873, 550] on div "Use This Reply" at bounding box center [868, 548] width 68 height 15
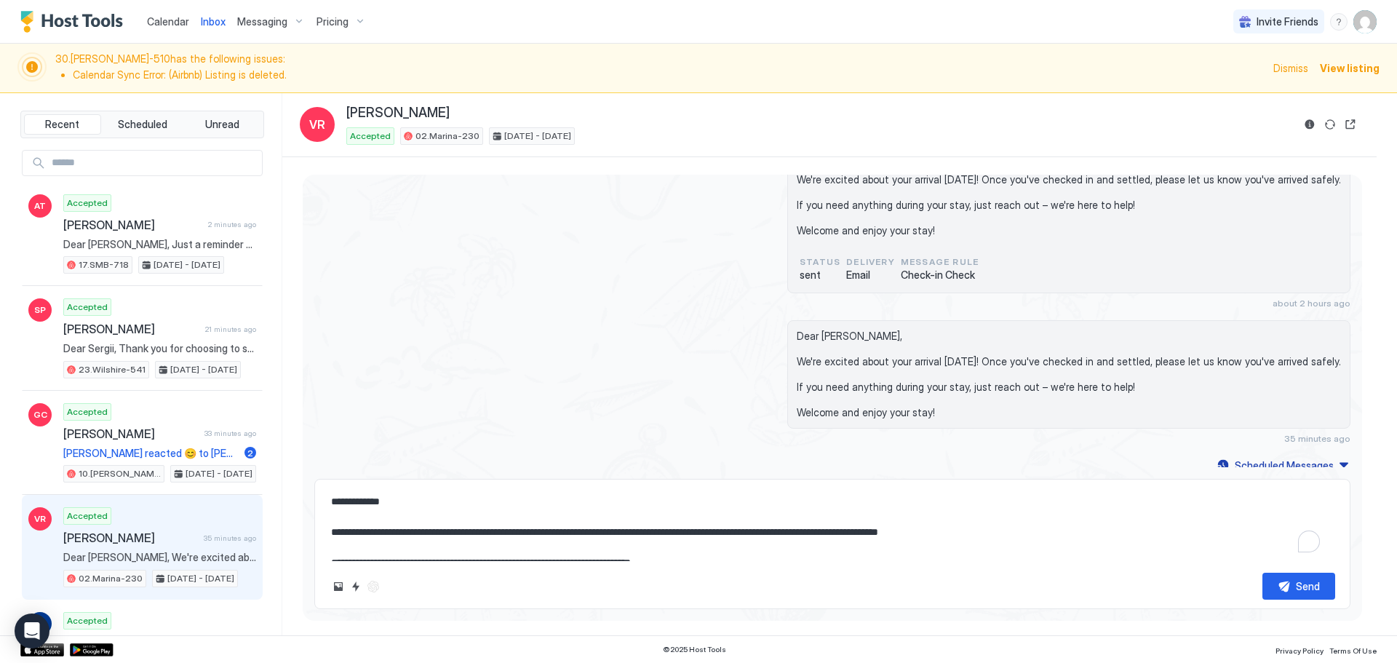
click at [783, 526] on textarea "**********" at bounding box center [833, 524] width 1006 height 73
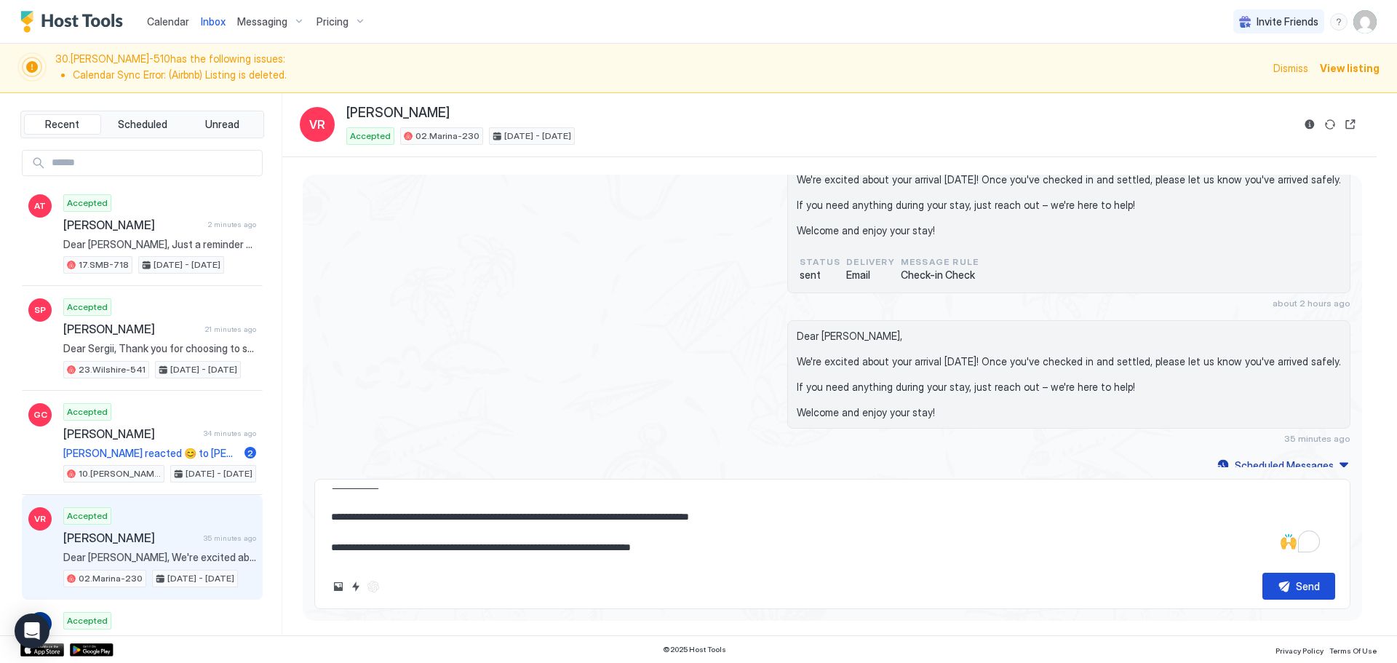
type textarea "**********"
click at [1264, 580] on button "Send" at bounding box center [1299, 586] width 73 height 27
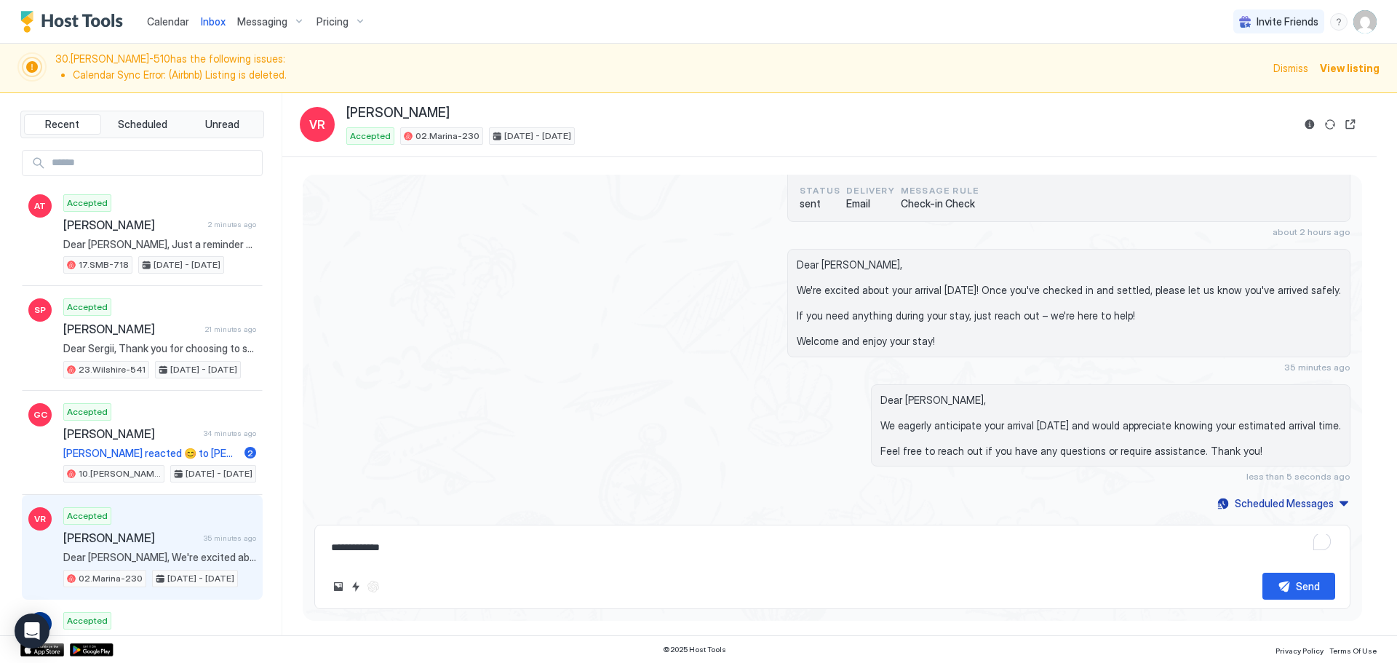
click at [357, 115] on span "[PERSON_NAME]" at bounding box center [397, 113] width 103 height 17
copy span "Vincent"
click at [1362, 20] on img "User profile" at bounding box center [1365, 21] width 23 height 23
click at [1206, 81] on div "Settings" at bounding box center [1225, 81] width 57 height 13
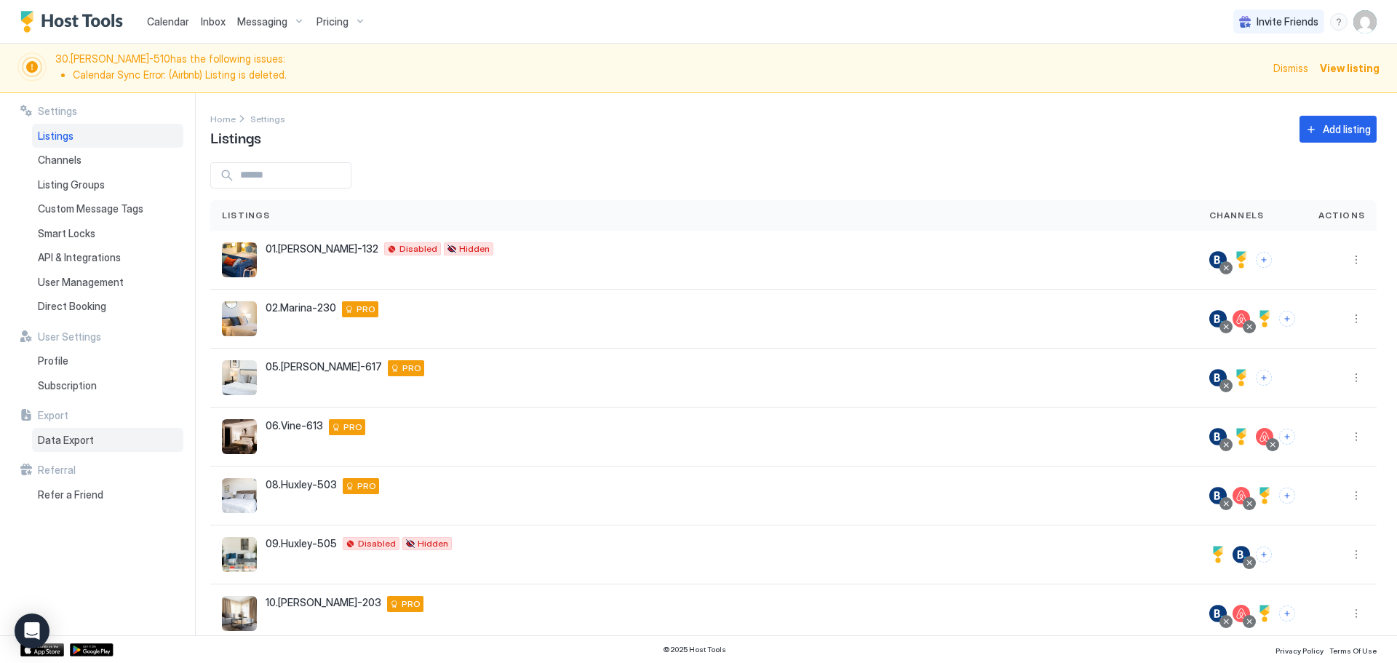
click at [81, 438] on span "Data Export" at bounding box center [66, 440] width 56 height 13
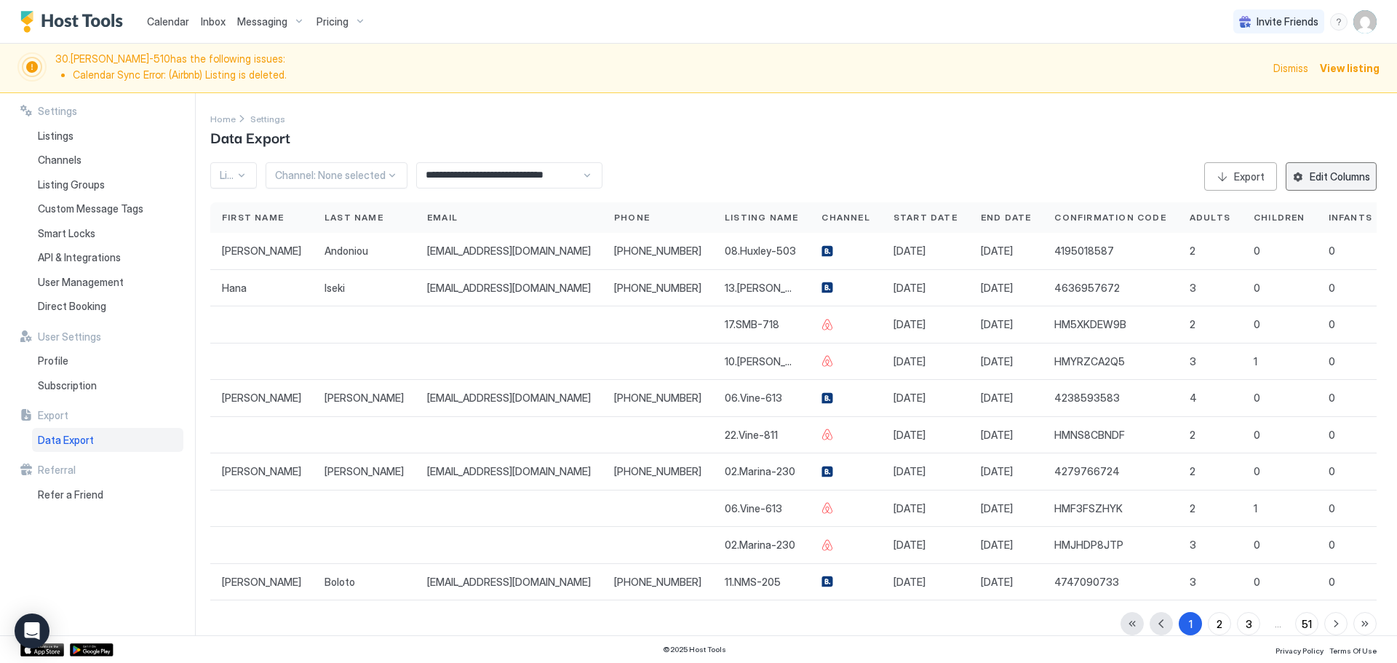
click at [1331, 167] on button "Edit Columns" at bounding box center [1331, 176] width 91 height 28
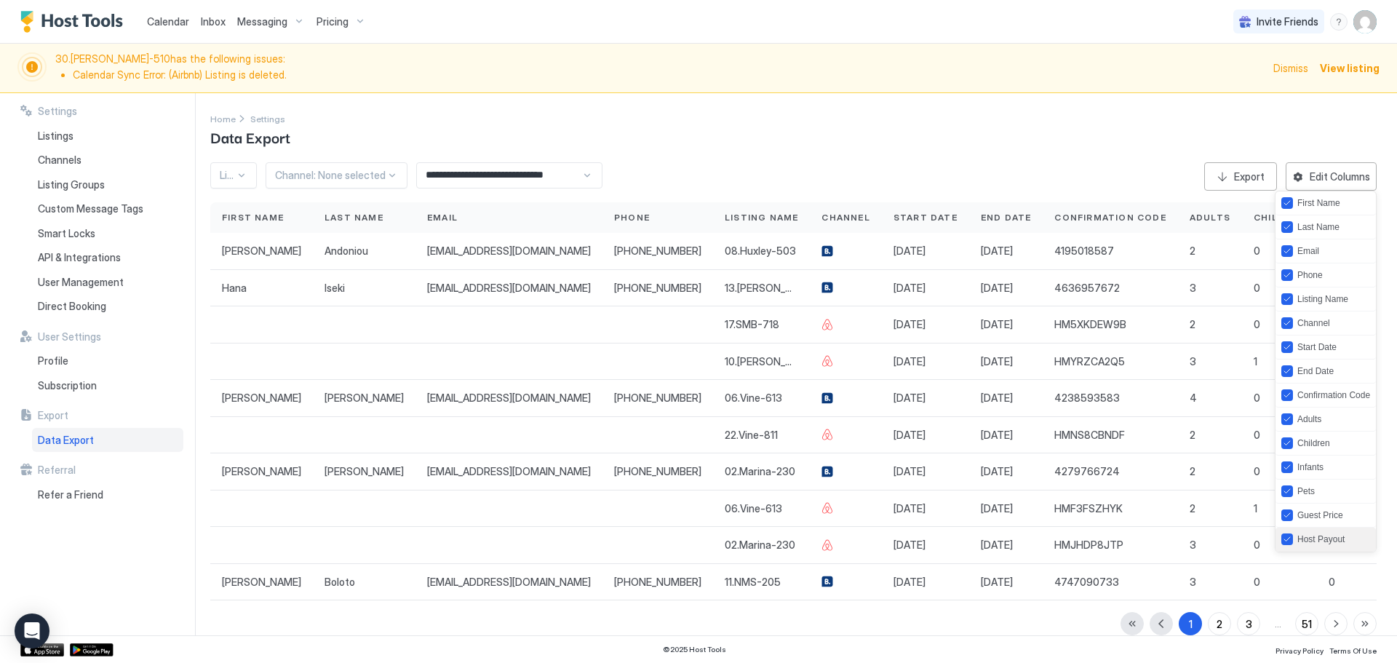
click at [1322, 547] on div "Host Payout" at bounding box center [1326, 540] width 100 height 24
click at [1307, 514] on div "Guest Price" at bounding box center [1321, 515] width 46 height 10
click at [1308, 492] on div "Pets" at bounding box center [1306, 491] width 17 height 10
click at [1301, 461] on div "Infants" at bounding box center [1326, 468] width 100 height 24
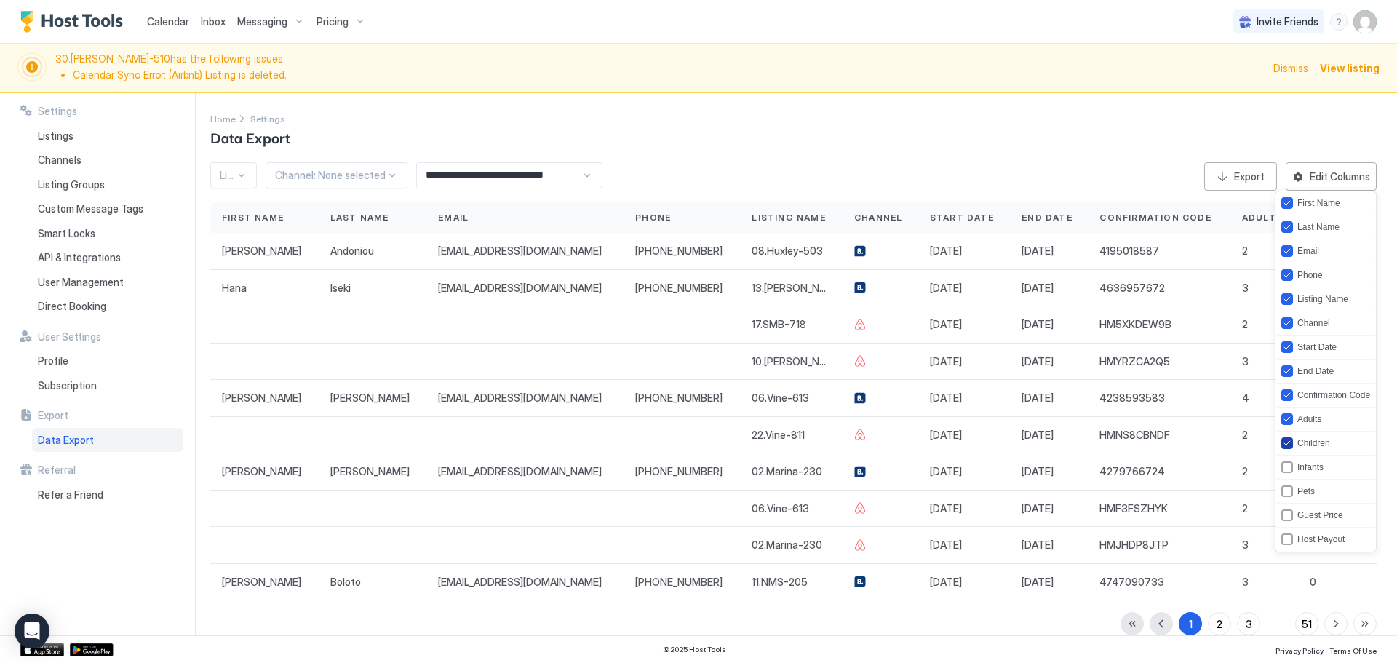
click at [1308, 443] on div "Children" at bounding box center [1314, 443] width 33 height 10
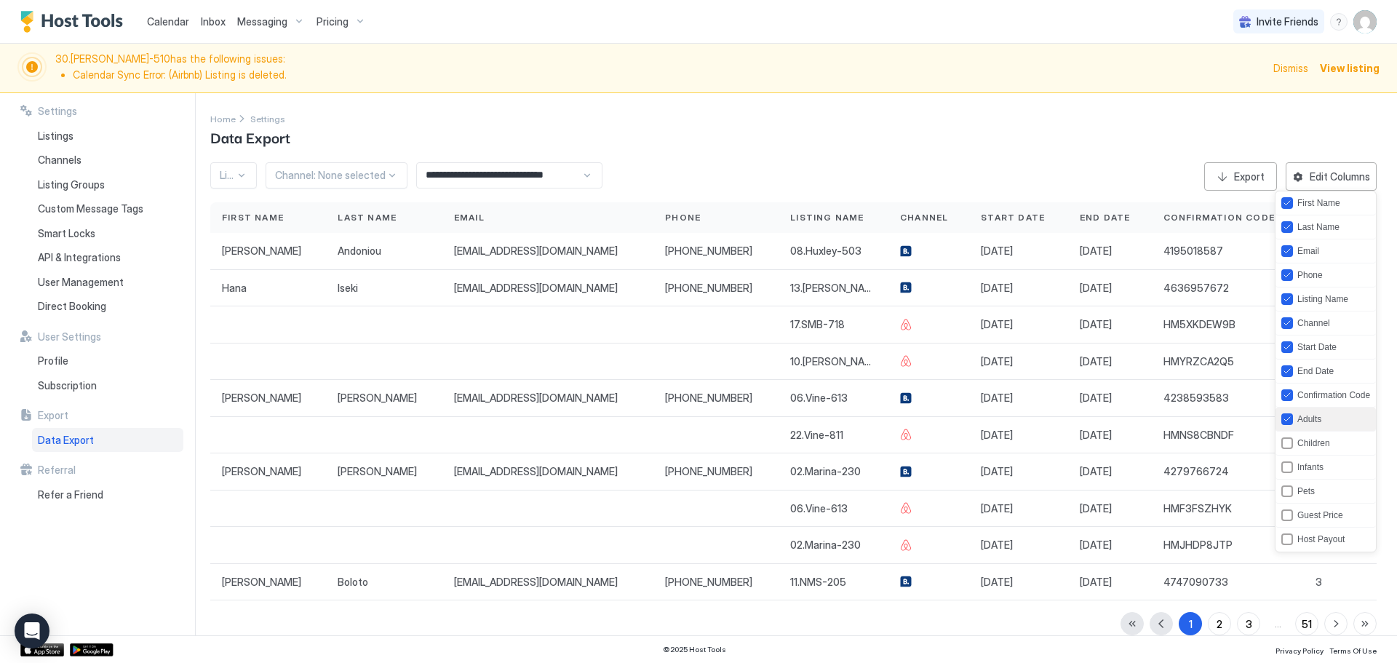
click at [1309, 426] on div "Adults" at bounding box center [1326, 420] width 100 height 24
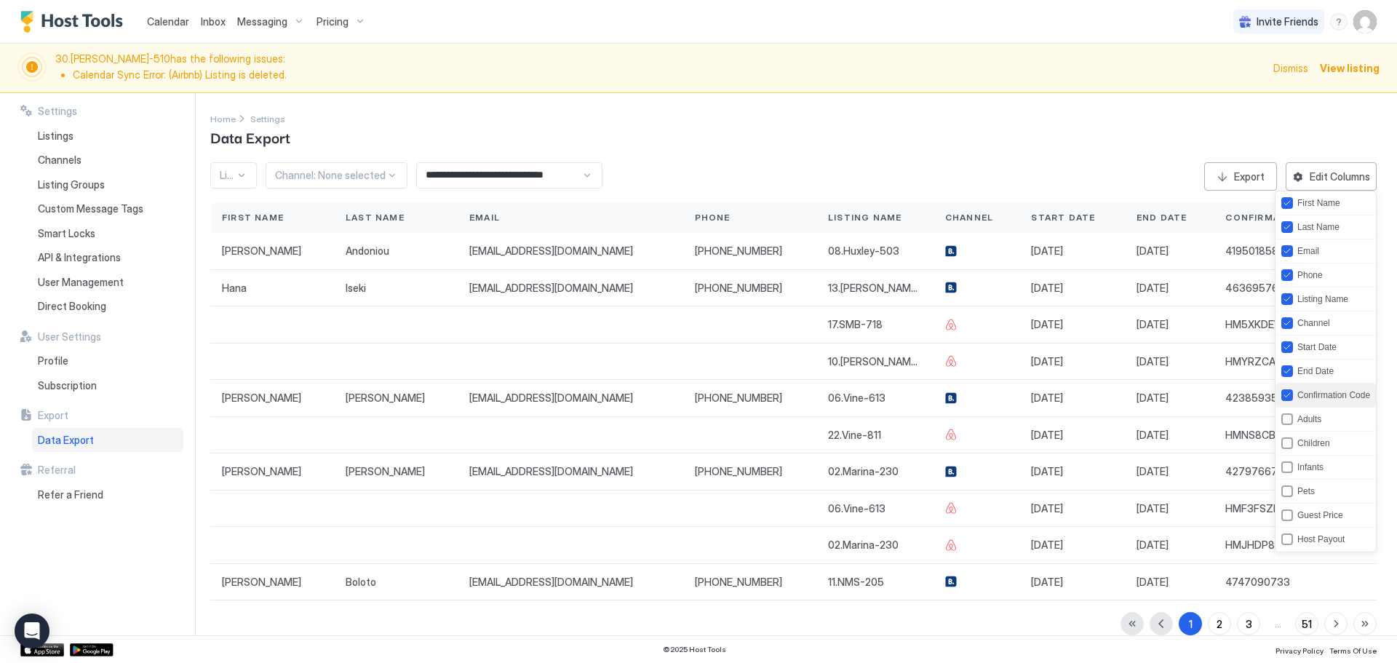
click at [1309, 406] on div "Confirmation Code" at bounding box center [1326, 396] width 100 height 24
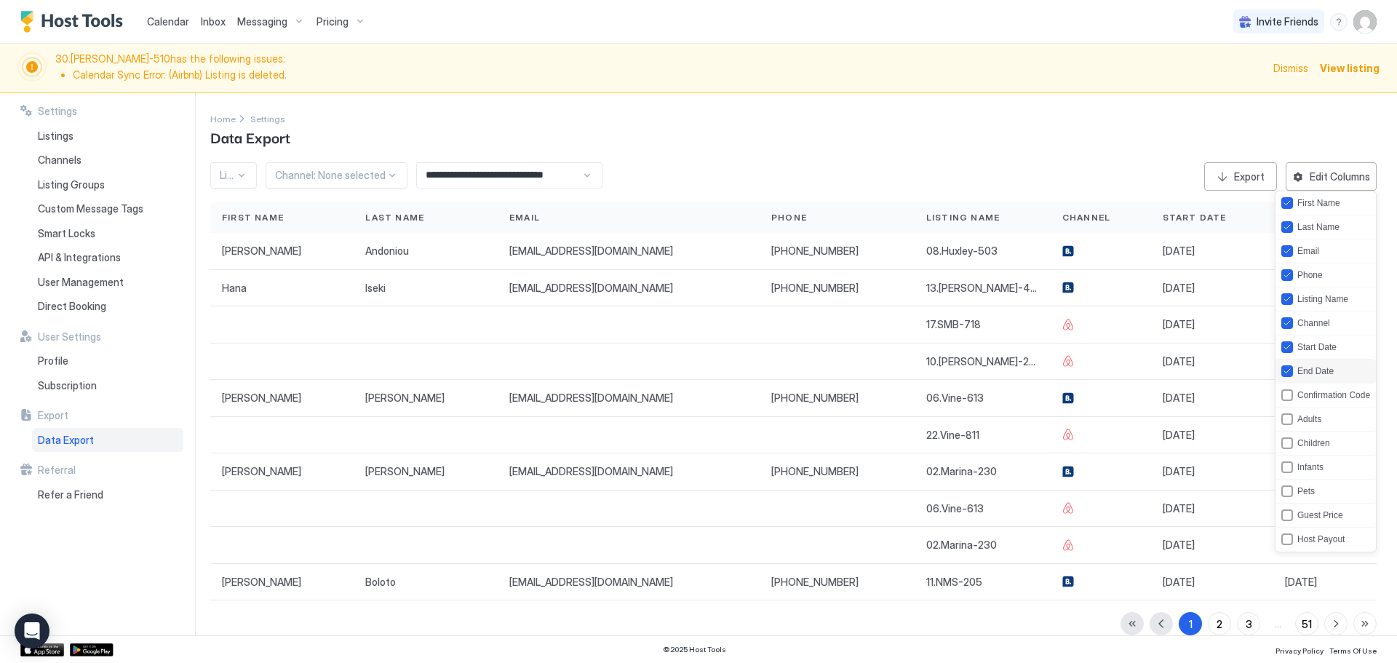
click at [1307, 378] on div "End Date" at bounding box center [1326, 372] width 100 height 24
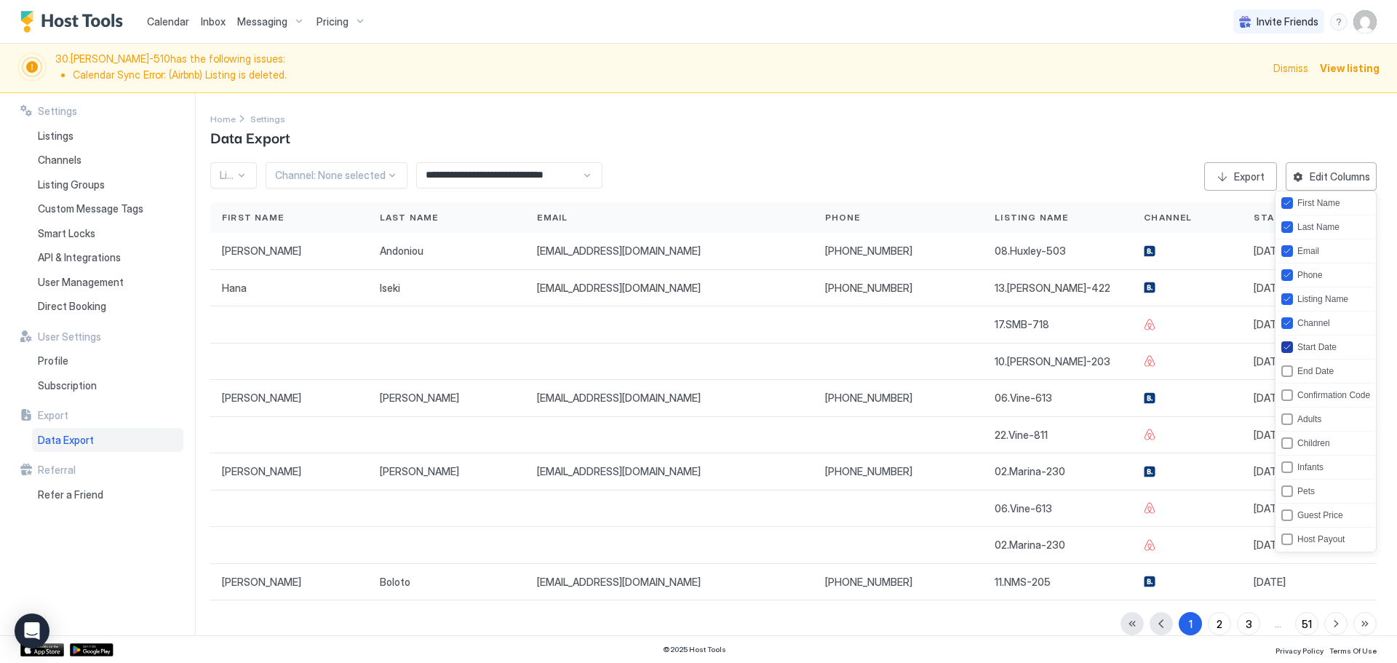
click at [1293, 346] on div "startDate" at bounding box center [1288, 347] width 12 height 12
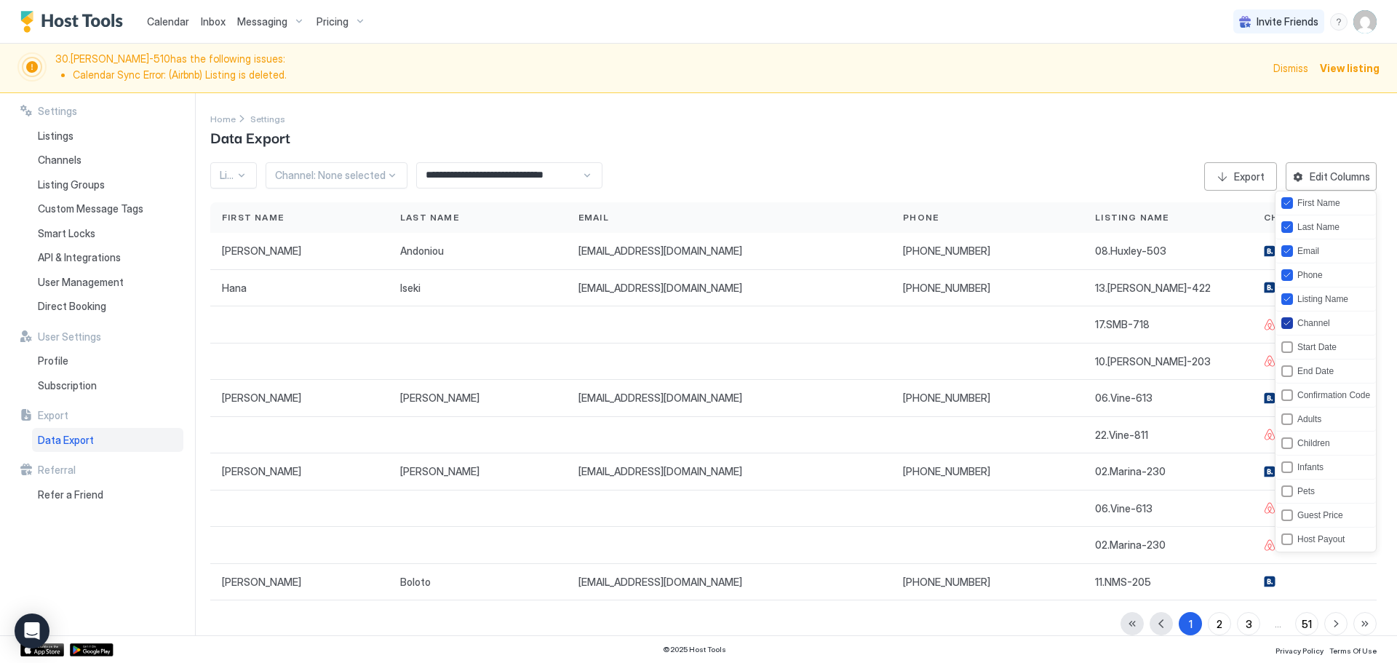
click at [1294, 320] on div "Channel" at bounding box center [1306, 323] width 49 height 12
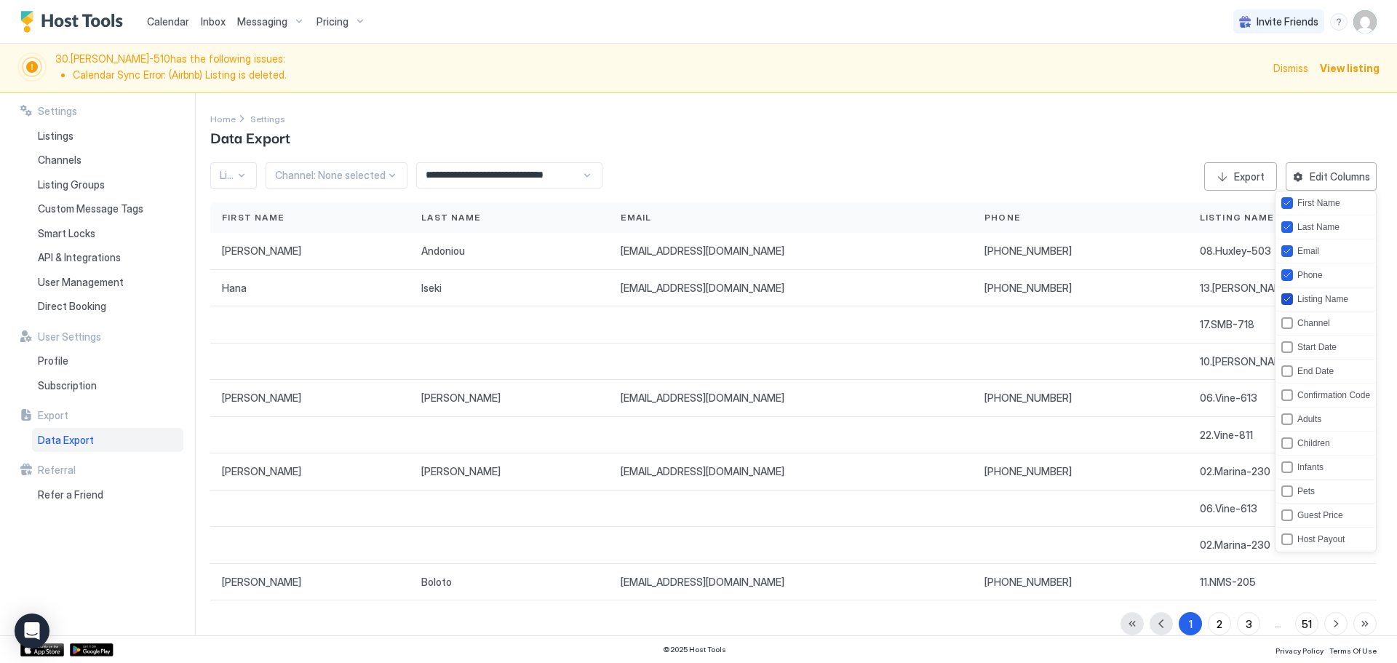
click at [1298, 304] on div "Listing Name" at bounding box center [1323, 299] width 51 height 10
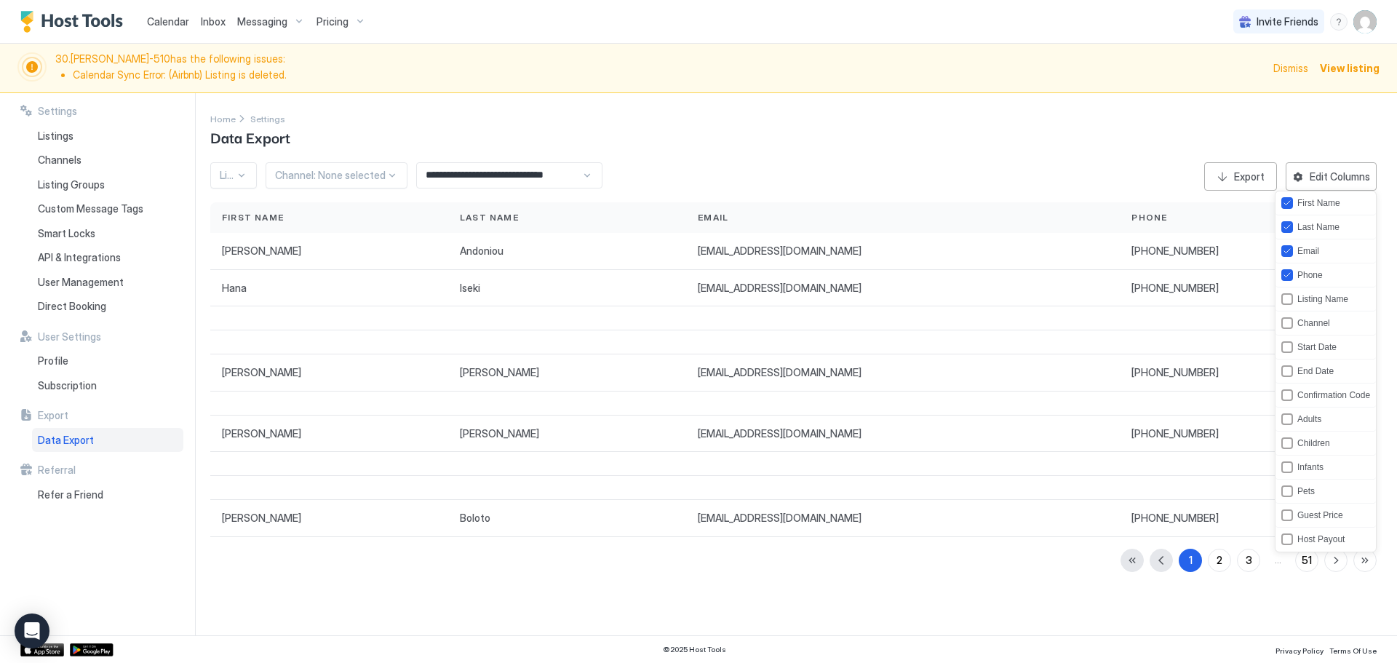
click at [1253, 171] on div at bounding box center [698, 331] width 1397 height 663
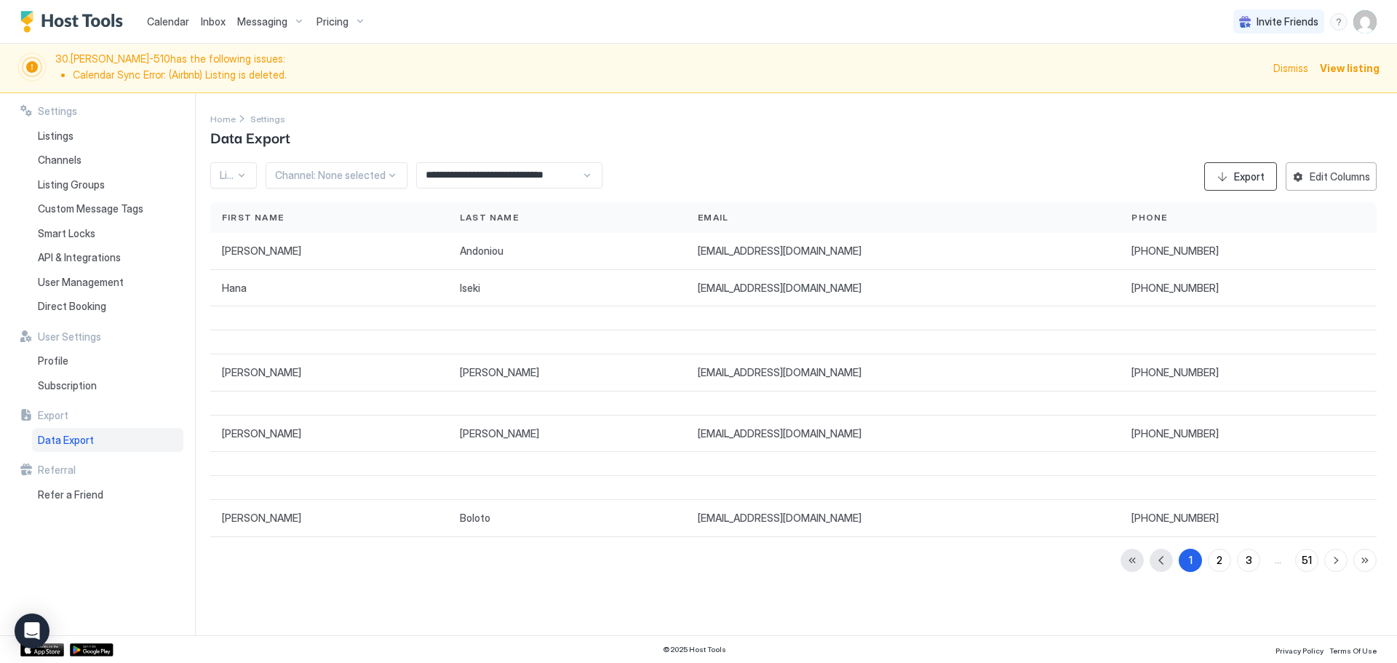
click at [1253, 171] on div "Export" at bounding box center [1249, 176] width 31 height 15
click at [716, 132] on div "Home Settings Data Export" at bounding box center [793, 129] width 1167 height 37
click at [209, 13] on div "Inbox" at bounding box center [213, 21] width 36 height 27
click at [220, 23] on span "Inbox" at bounding box center [213, 21] width 25 height 12
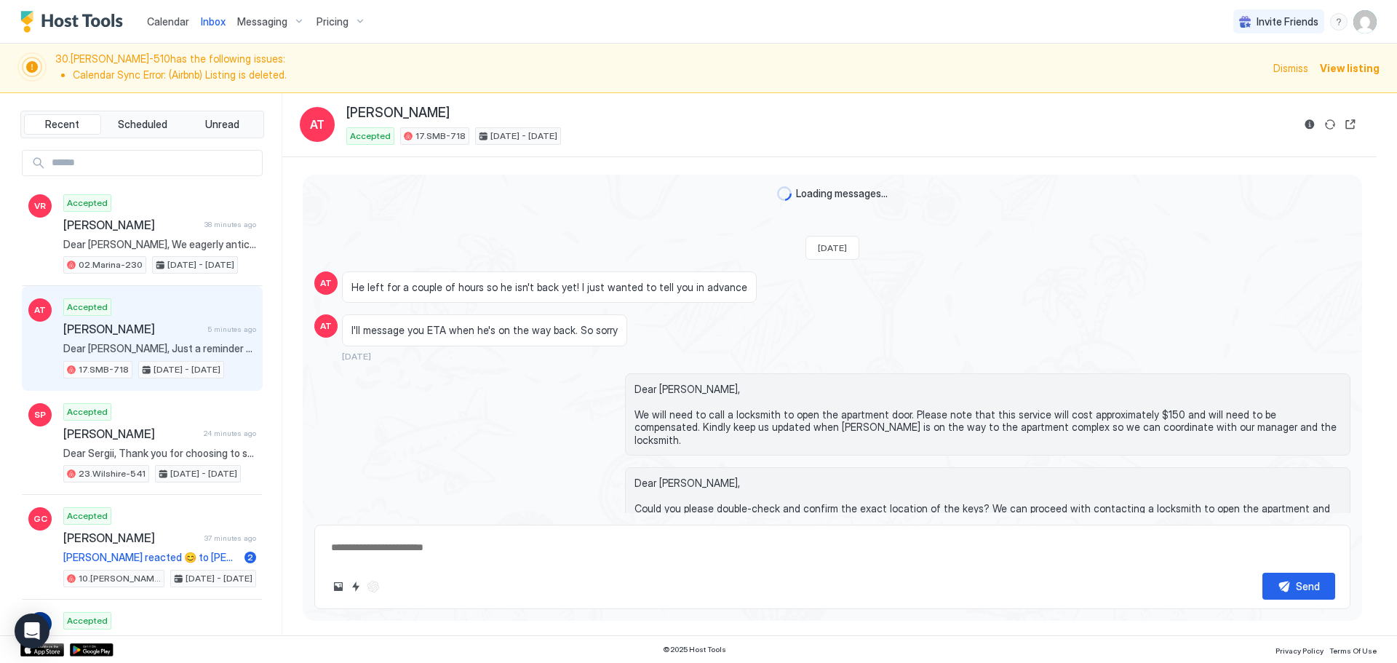
scroll to position [1823, 0]
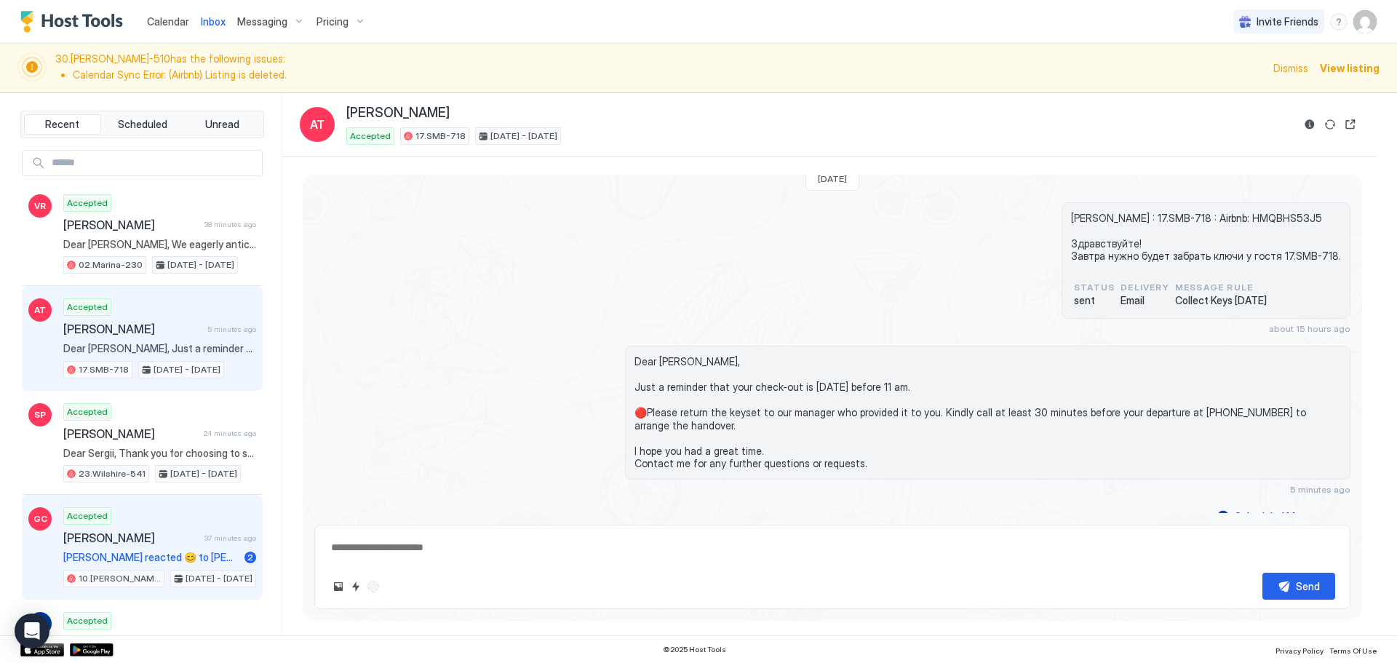
click at [164, 511] on div "Accepted Gary Chang 37 minutes ago Alex reacted 😊 to Gary’s message "We’ve arri…" at bounding box center [159, 547] width 193 height 80
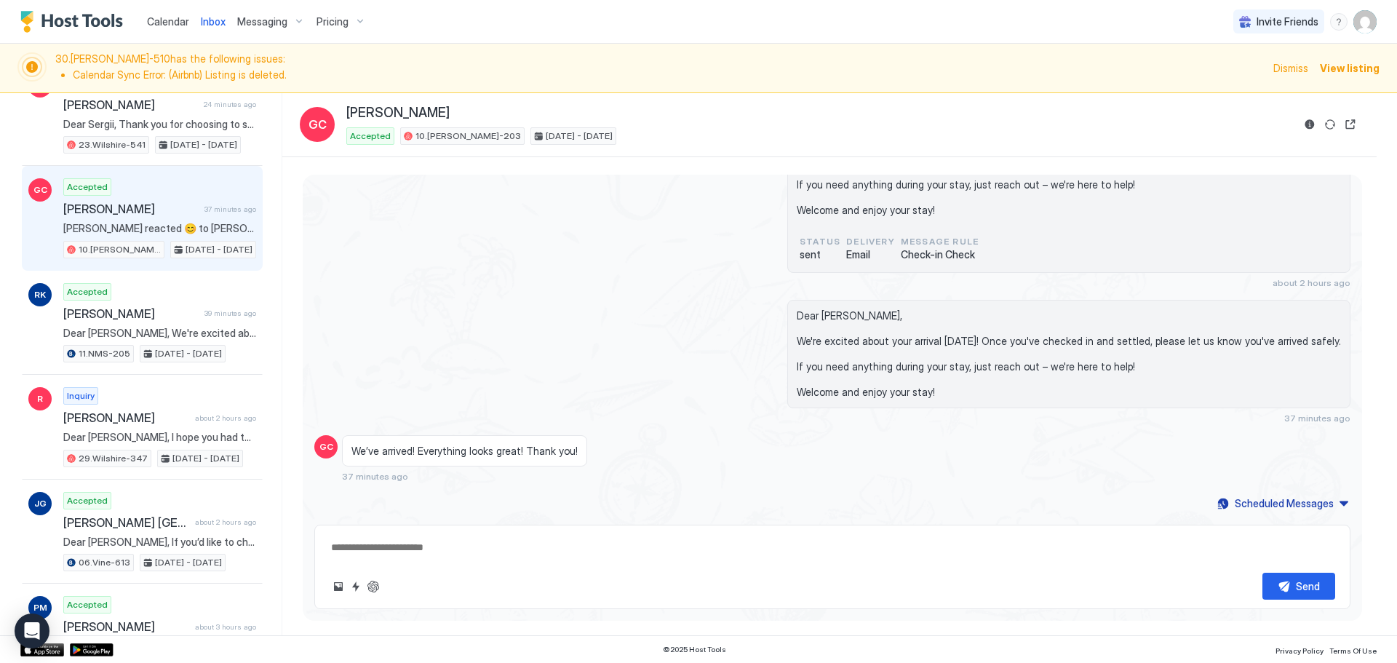
scroll to position [330, 0]
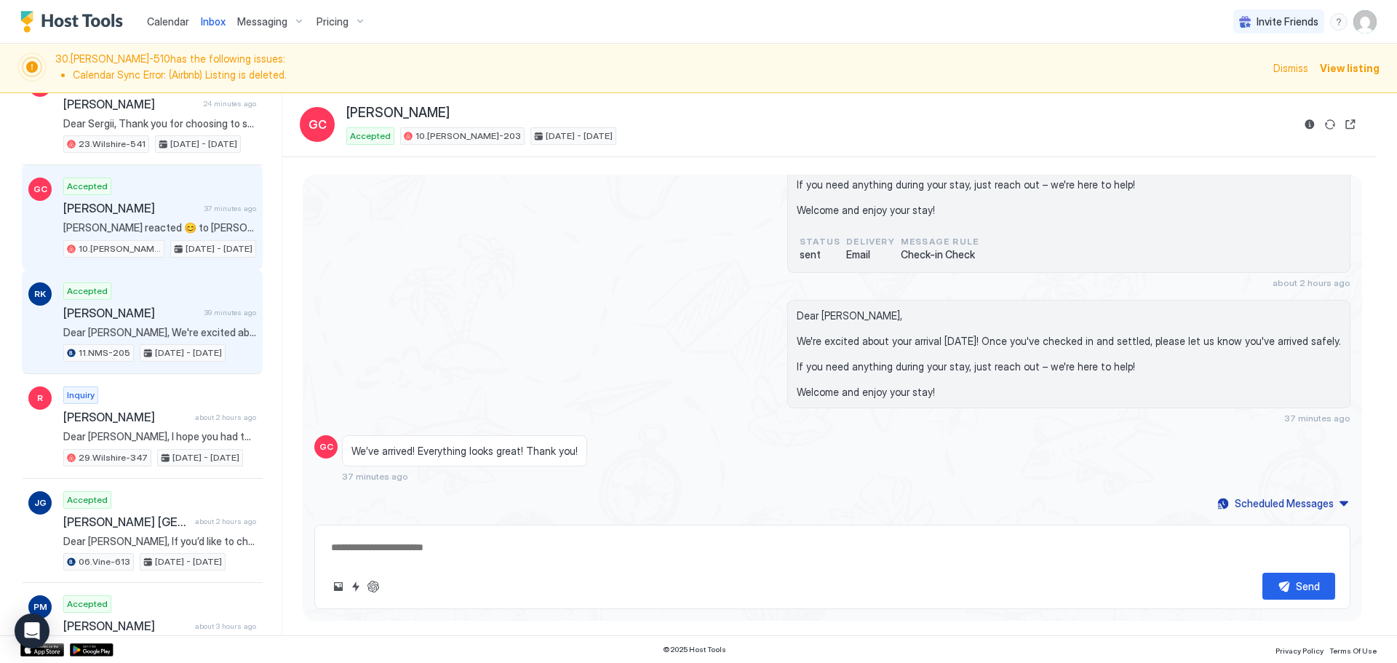
click at [222, 360] on div "[DATE] - [DATE]" at bounding box center [183, 352] width 86 height 17
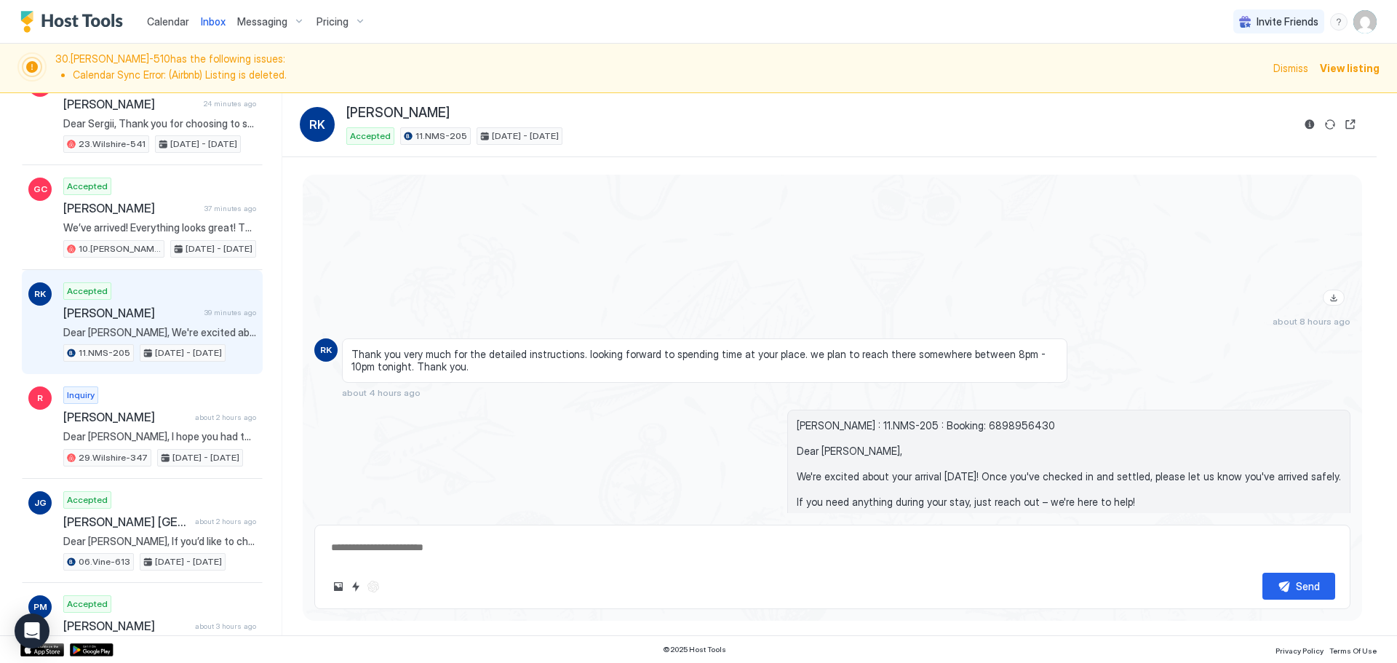
scroll to position [2188, 0]
click at [544, 256] on div "about 8 hours ago" at bounding box center [832, 59] width 1036 height 533
click at [732, 409] on div "Raveesh Kiran : 11.NMS-205 : Booking: 6898956430 Dear Raveesh, We're excited ab…" at bounding box center [832, 507] width 1036 height 196
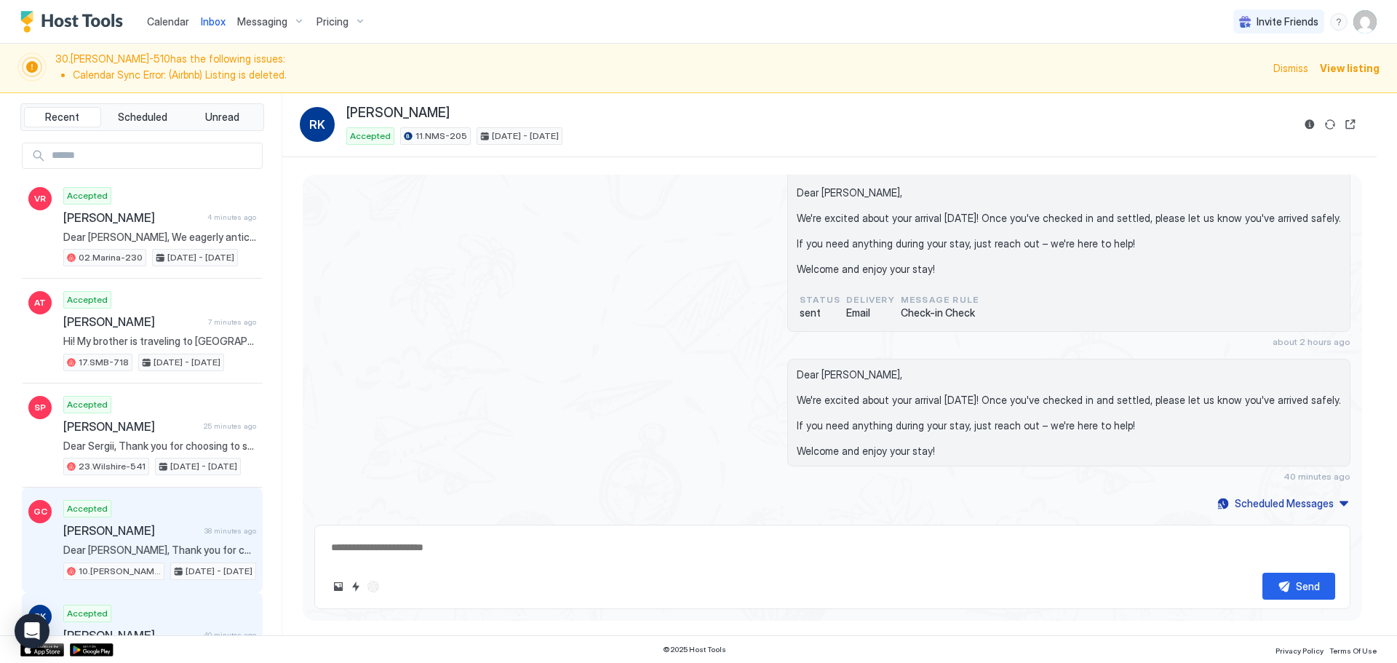
scroll to position [0, 0]
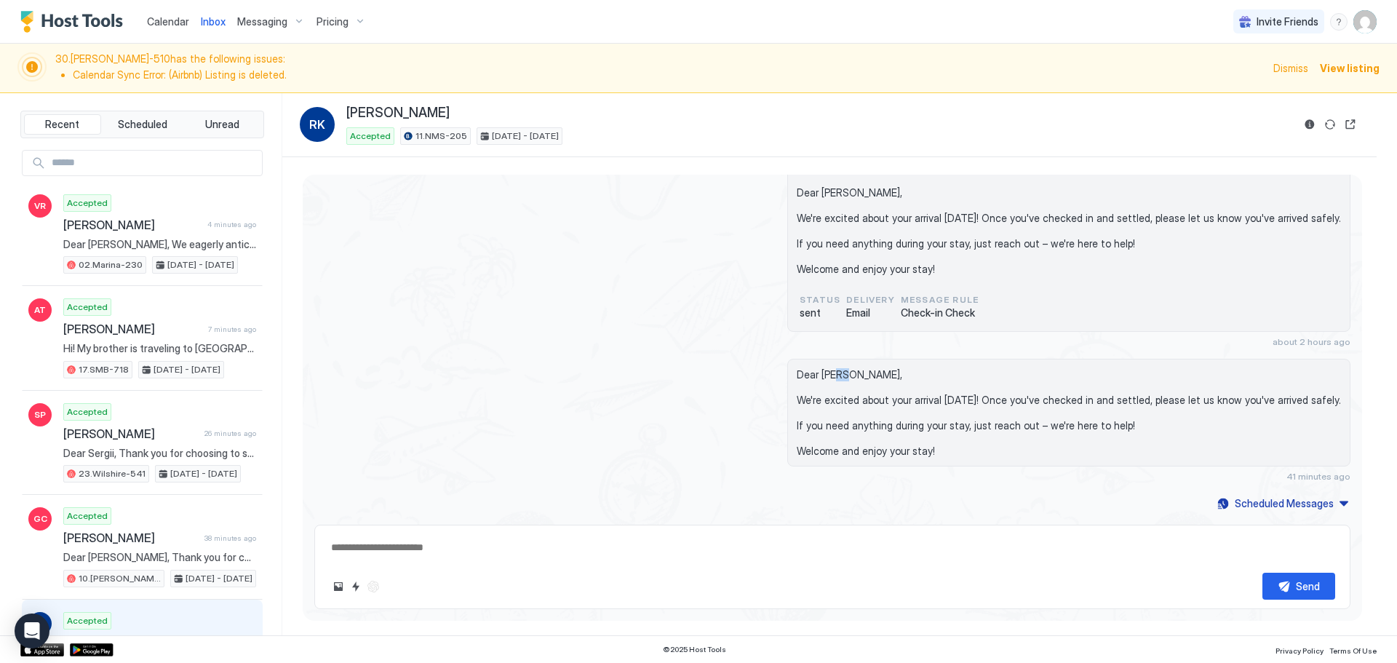
drag, startPoint x: 871, startPoint y: 338, endPoint x: 860, endPoint y: 345, distance: 13.7
click at [860, 359] on div "Dear [PERSON_NAME], We're excited about your arrival [DATE]! Once you've checke…" at bounding box center [1068, 413] width 563 height 108
click at [860, 368] on span "Dear [PERSON_NAME], We're excited about your arrival [DATE]! Once you've checke…" at bounding box center [1069, 413] width 544 height 90
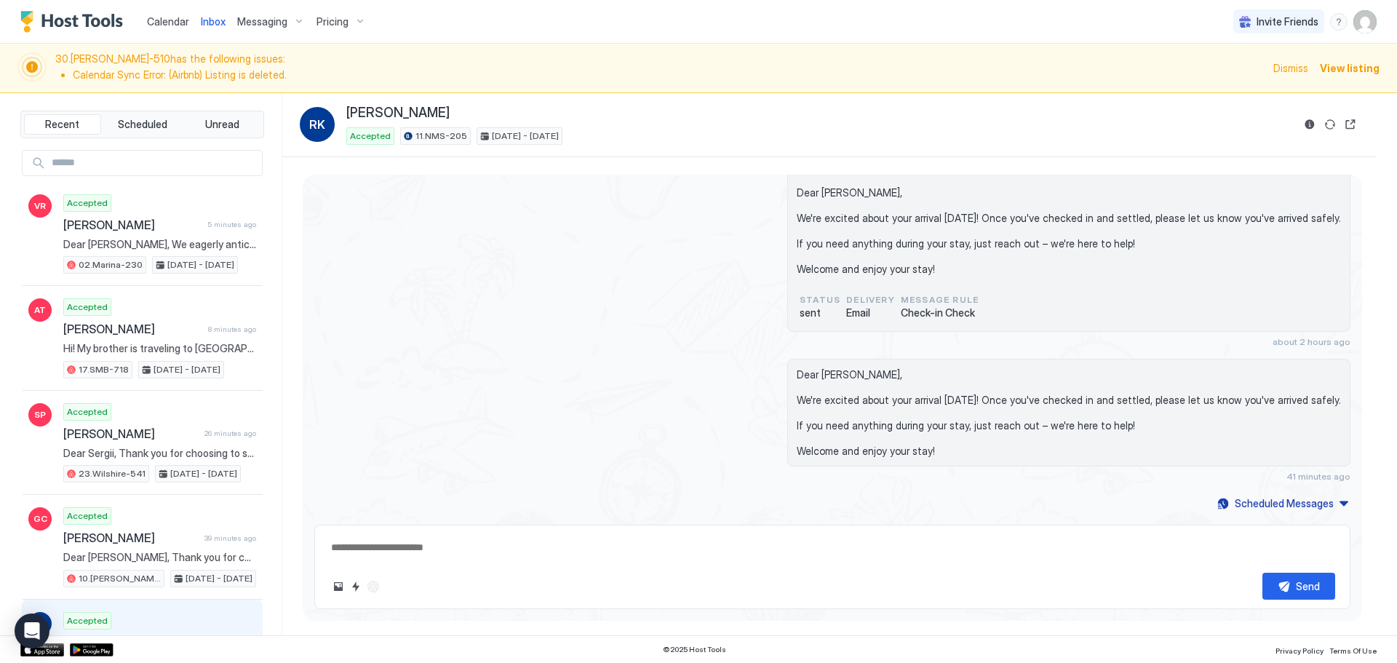
click at [1010, 290] on div "status sent Delivery Email Message Rule Check-in Check" at bounding box center [1069, 306] width 544 height 32
click at [654, 265] on div "Raveesh Kiran : 11.NMS-205 : Booking: 6898956430 Dear Raveesh, We're excited ab…" at bounding box center [832, 249] width 1036 height 196
